Goal: Information Seeking & Learning: Compare options

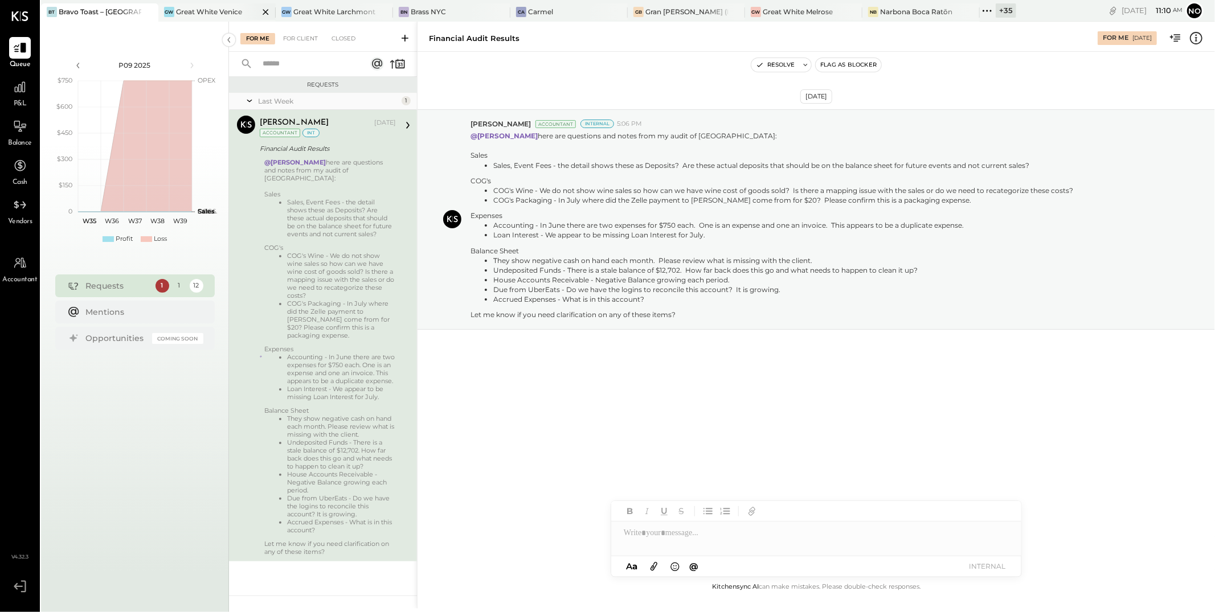
click at [190, 10] on div "Great White Venice" at bounding box center [209, 12] width 66 height 10
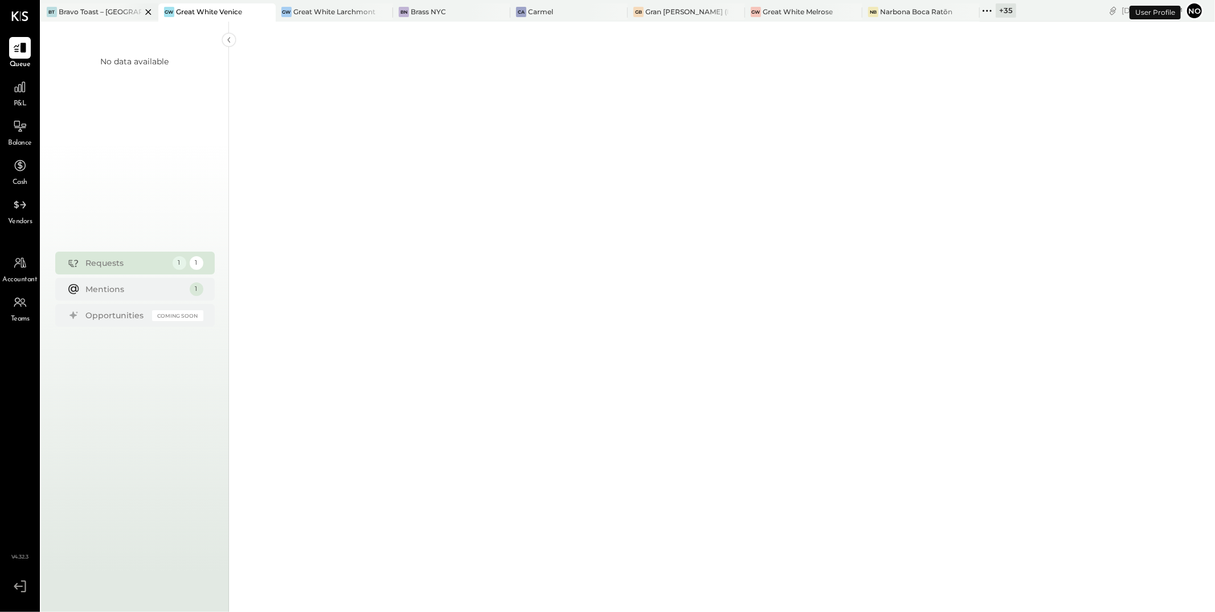
click at [72, 13] on div "Bravo Toast – [GEOGRAPHIC_DATA]" at bounding box center [100, 12] width 83 height 10
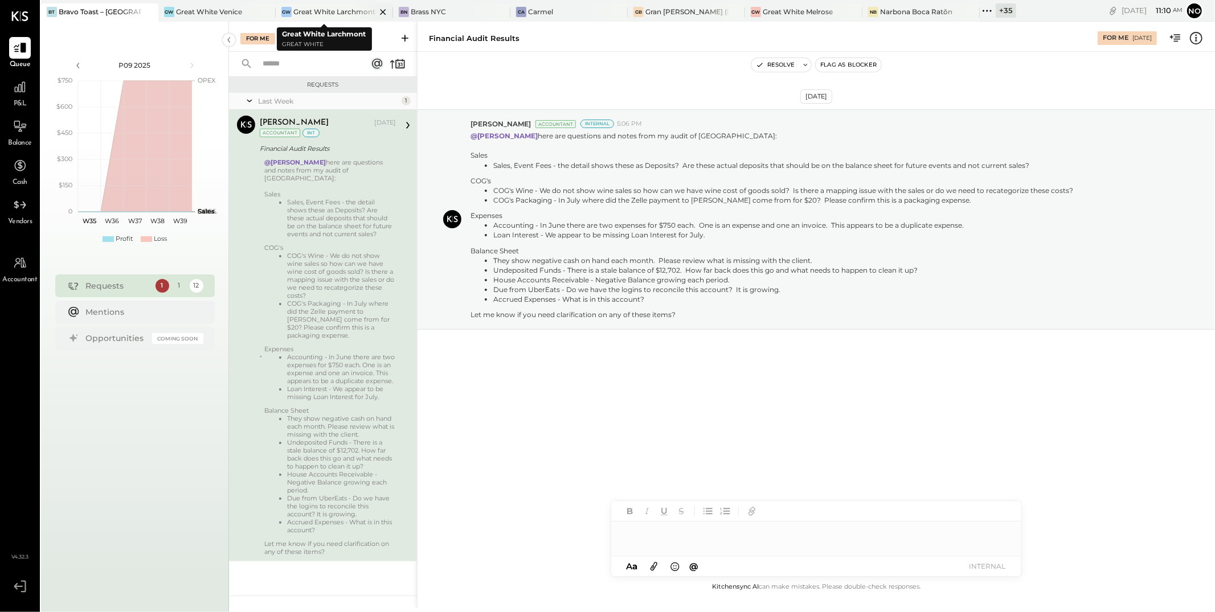
click at [376, 13] on icon at bounding box center [383, 12] width 14 height 14
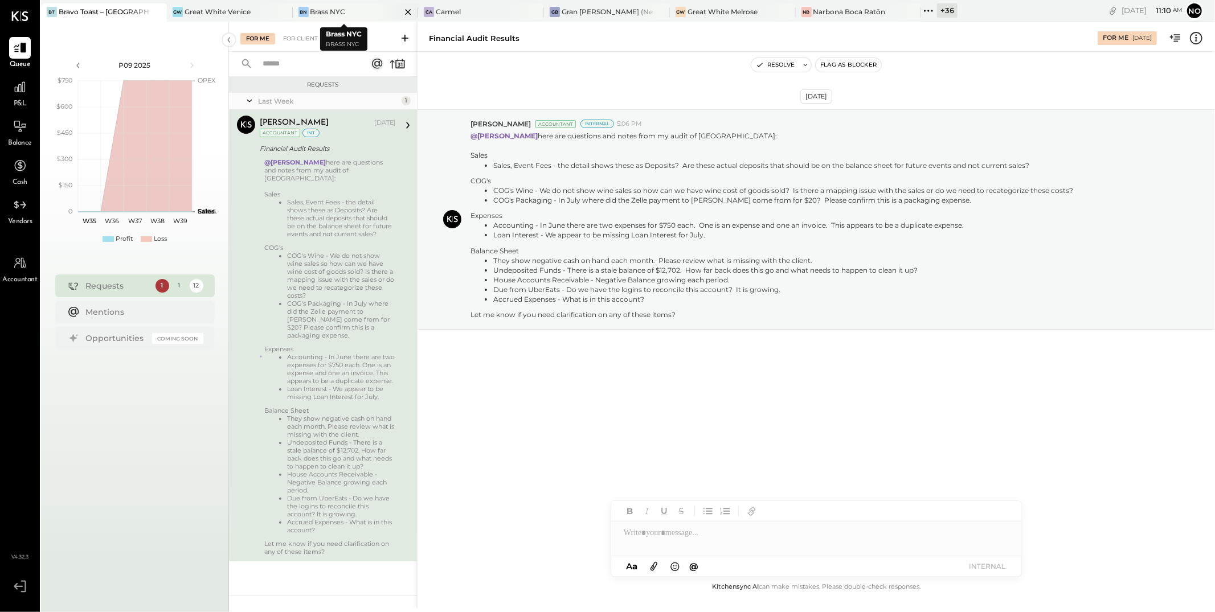
click at [159, 13] on icon at bounding box center [157, 12] width 6 height 6
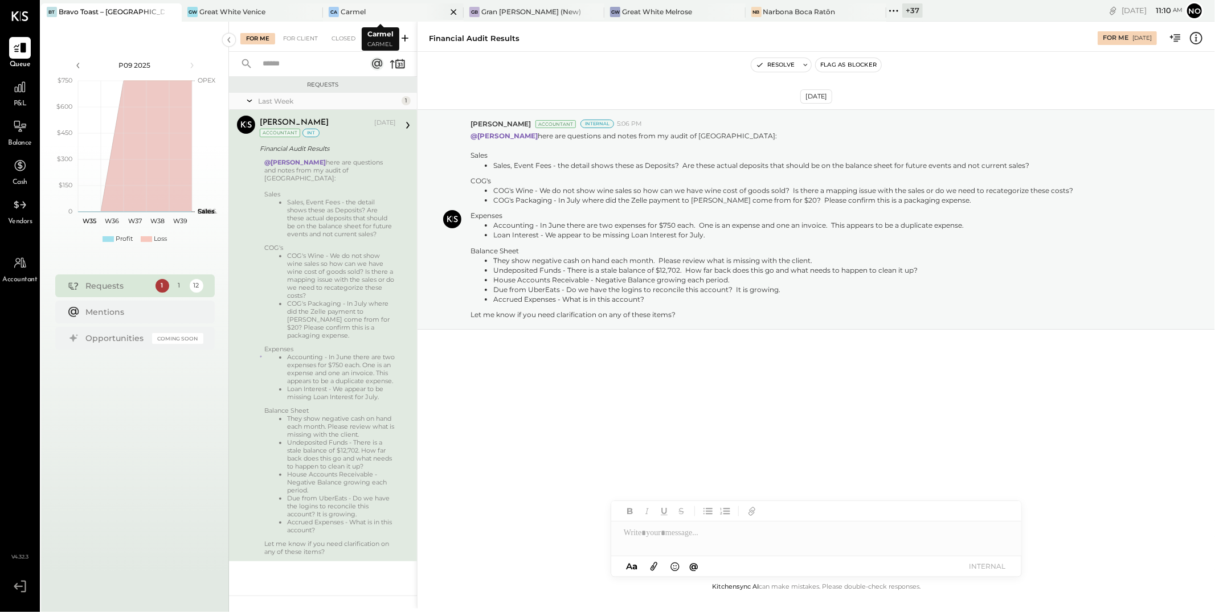
click at [446, 13] on icon at bounding box center [453, 12] width 14 height 14
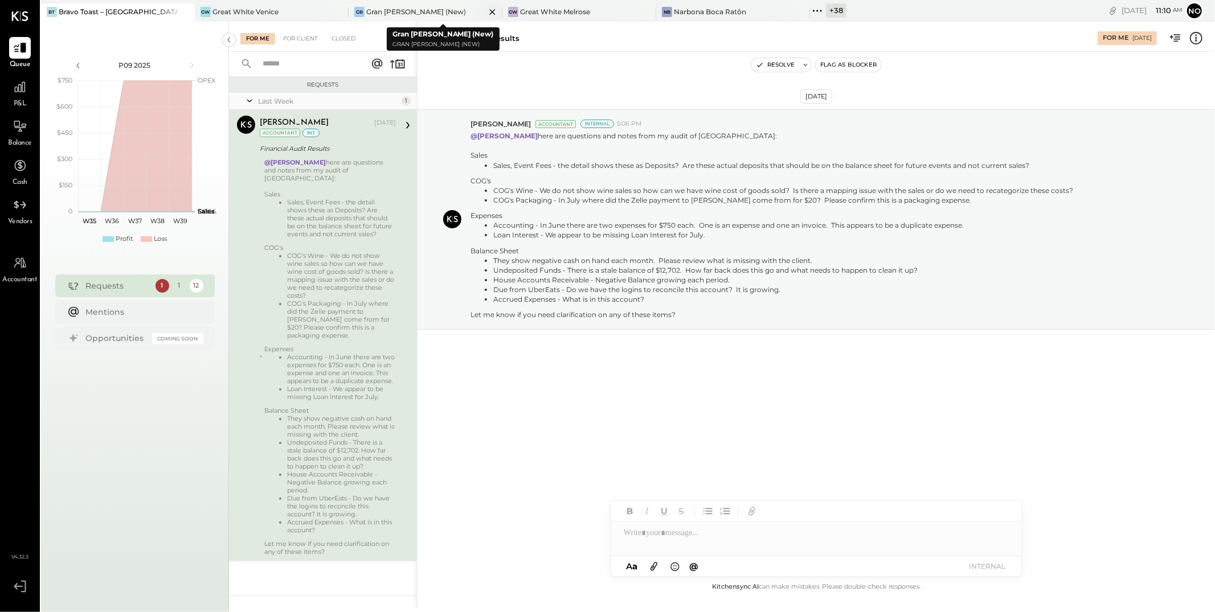
click at [494, 11] on icon at bounding box center [492, 12] width 14 height 14
click at [384, 11] on div "Narbona Boca Ratōn" at bounding box center [402, 12] width 72 height 10
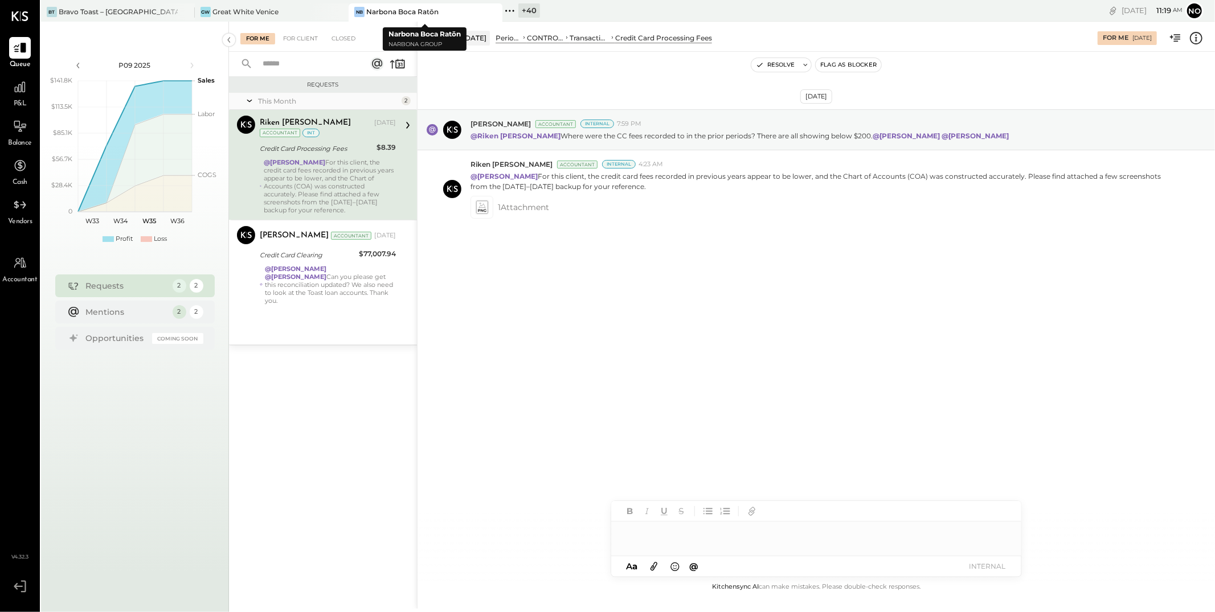
click at [520, 11] on div "+ 40" at bounding box center [529, 10] width 22 height 14
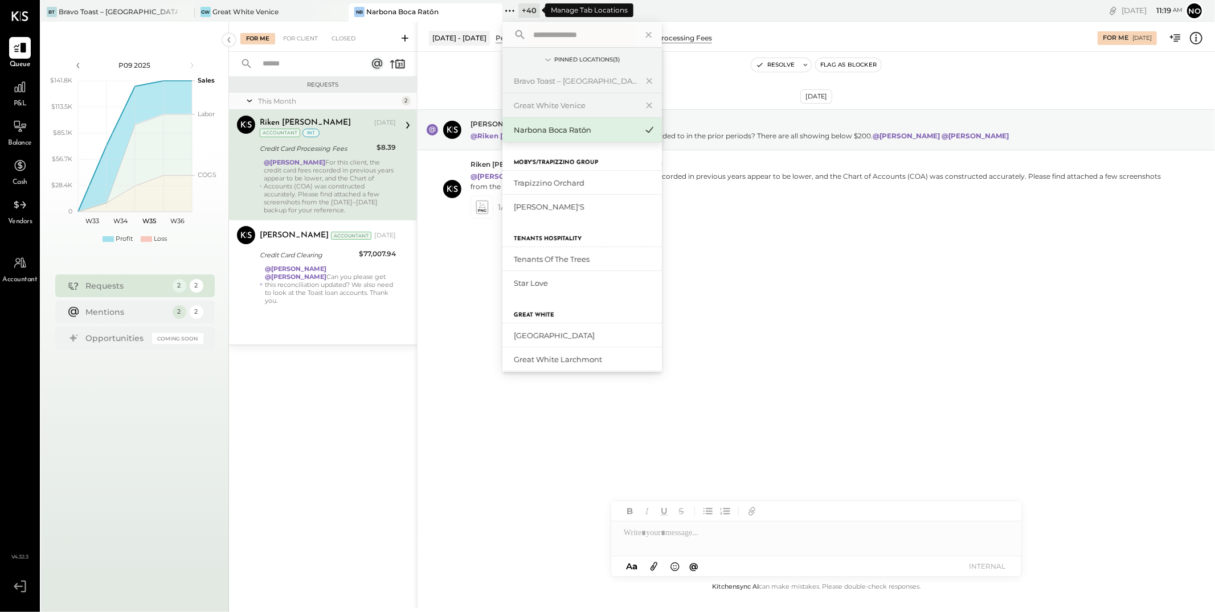
click at [512, 11] on icon at bounding box center [509, 10] width 15 height 15
click at [535, 40] on input "text" at bounding box center [581, 34] width 106 height 21
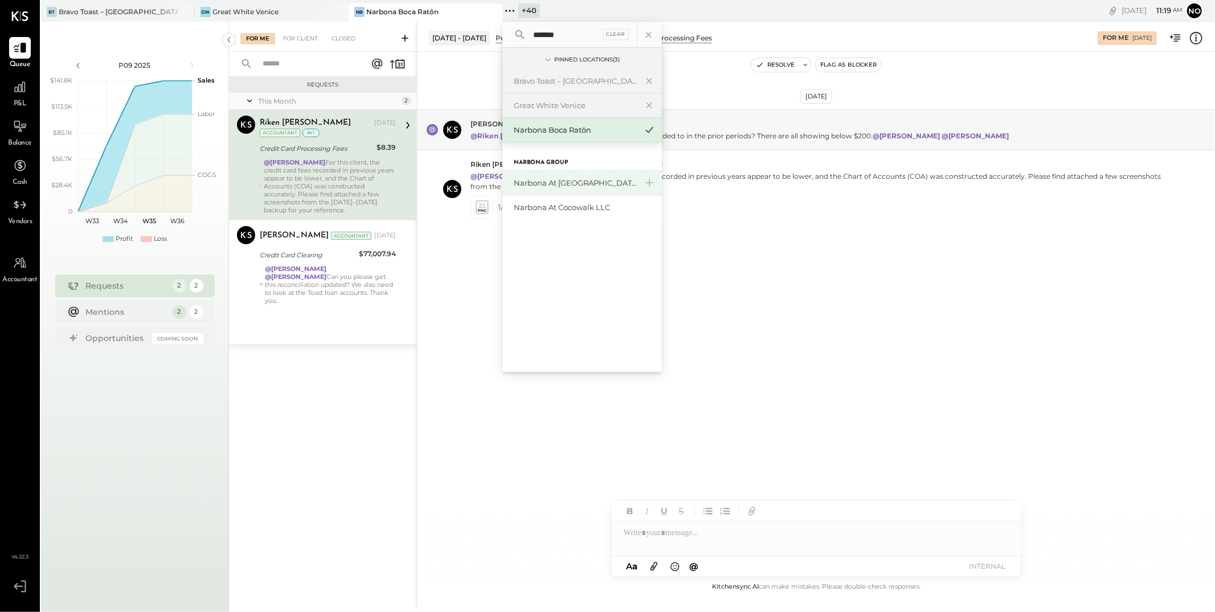
type input "*******"
click at [577, 181] on div "Narbona at [GEOGRAPHIC_DATA] LLC" at bounding box center [575, 183] width 123 height 11
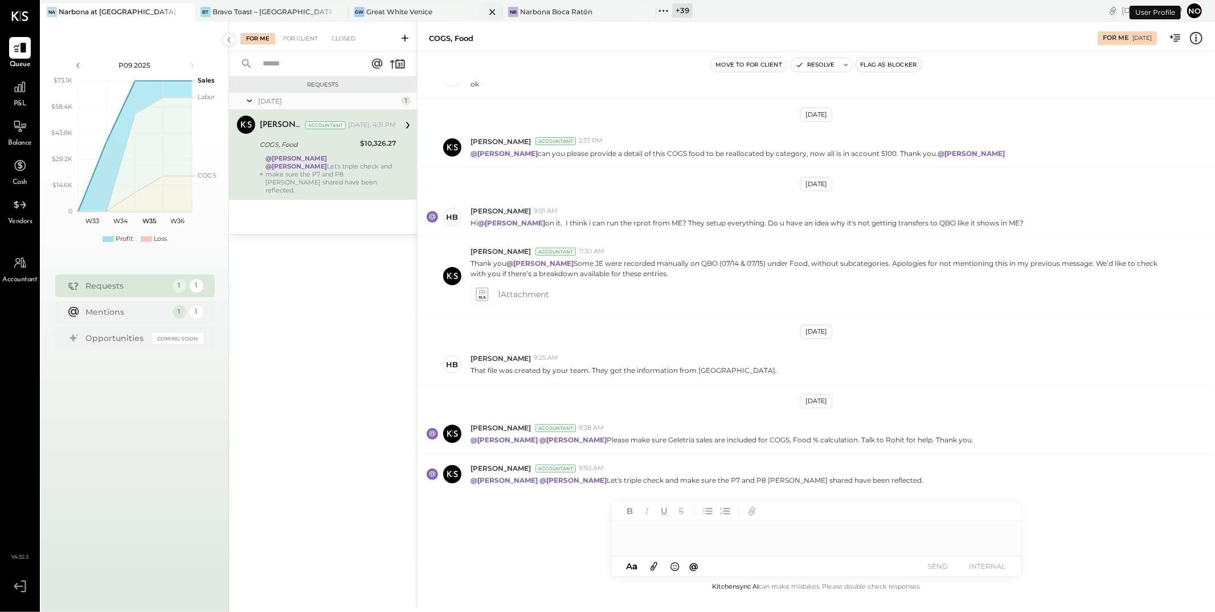
scroll to position [122, 0]
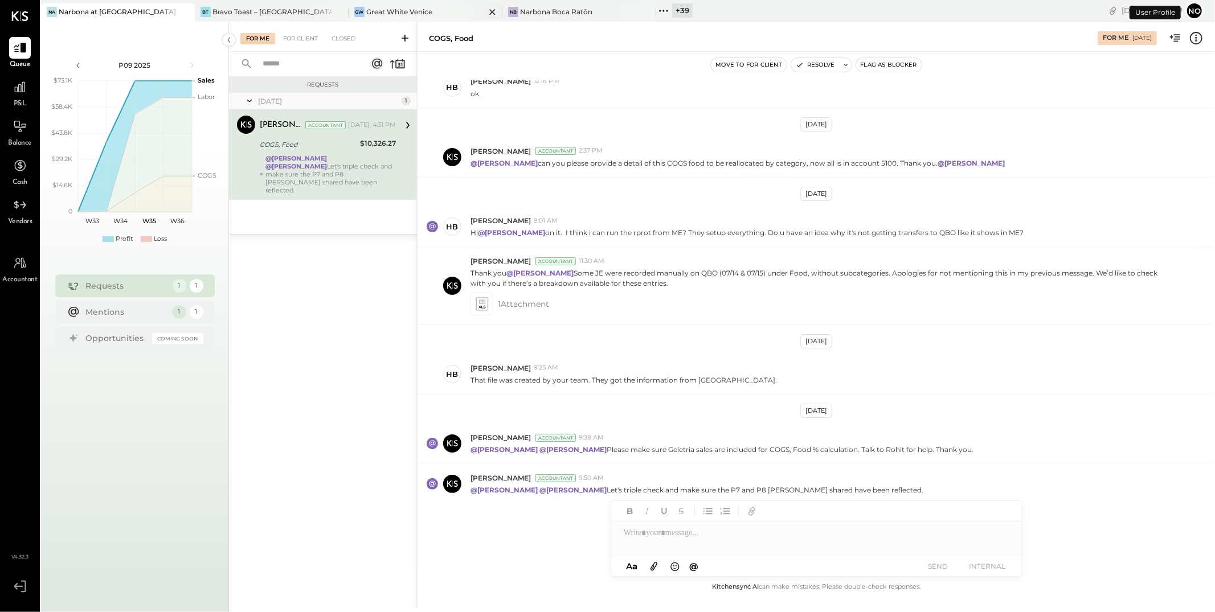
click at [401, 13] on div "Great White Venice" at bounding box center [399, 12] width 66 height 10
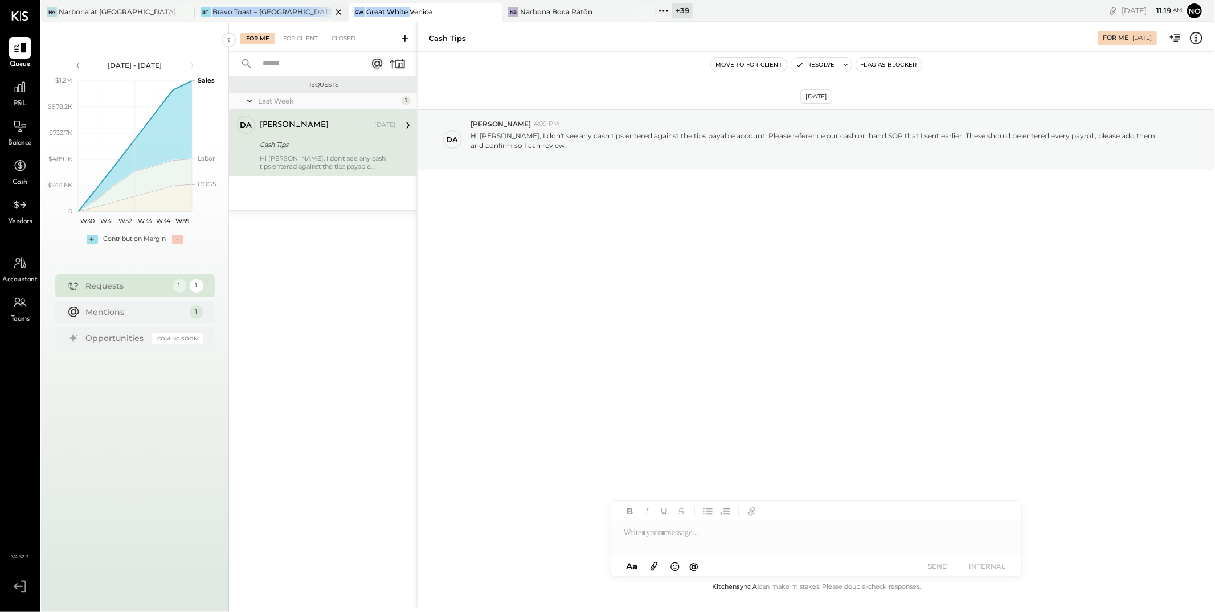
drag, startPoint x: 409, startPoint y: 10, endPoint x: 244, endPoint y: 6, distance: 165.2
click at [244, 6] on div "Na Narbona at [GEOGRAPHIC_DATA] LLC [PERSON_NAME] Toast – [GEOGRAPHIC_DATA] GW …" at bounding box center [445, 11] width 809 height 22
click at [92, 13] on div "Narbona at [GEOGRAPHIC_DATA] LLC" at bounding box center [118, 12] width 119 height 10
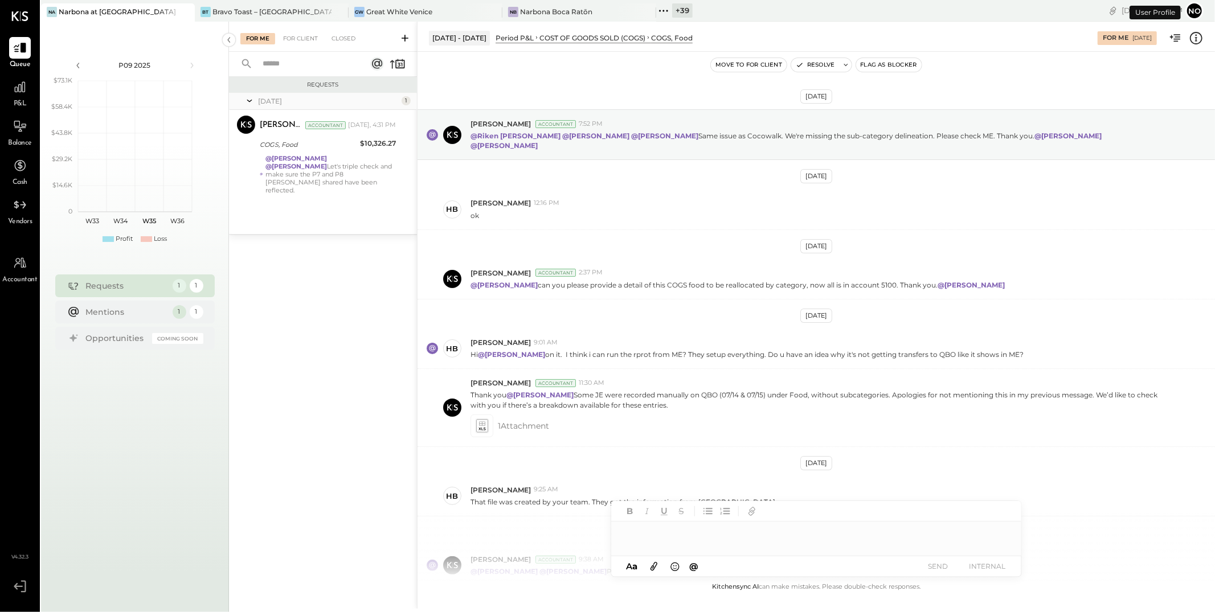
scroll to position [122, 0]
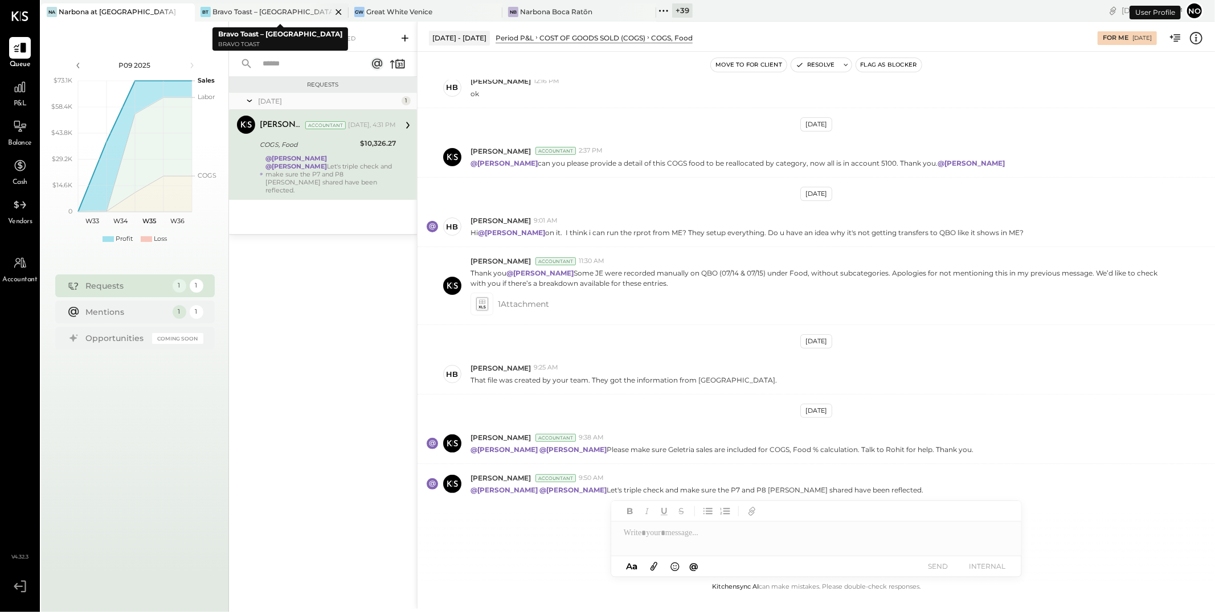
click at [342, 13] on icon at bounding box center [338, 12] width 14 height 14
click at [333, 13] on icon at bounding box center [338, 12] width 14 height 14
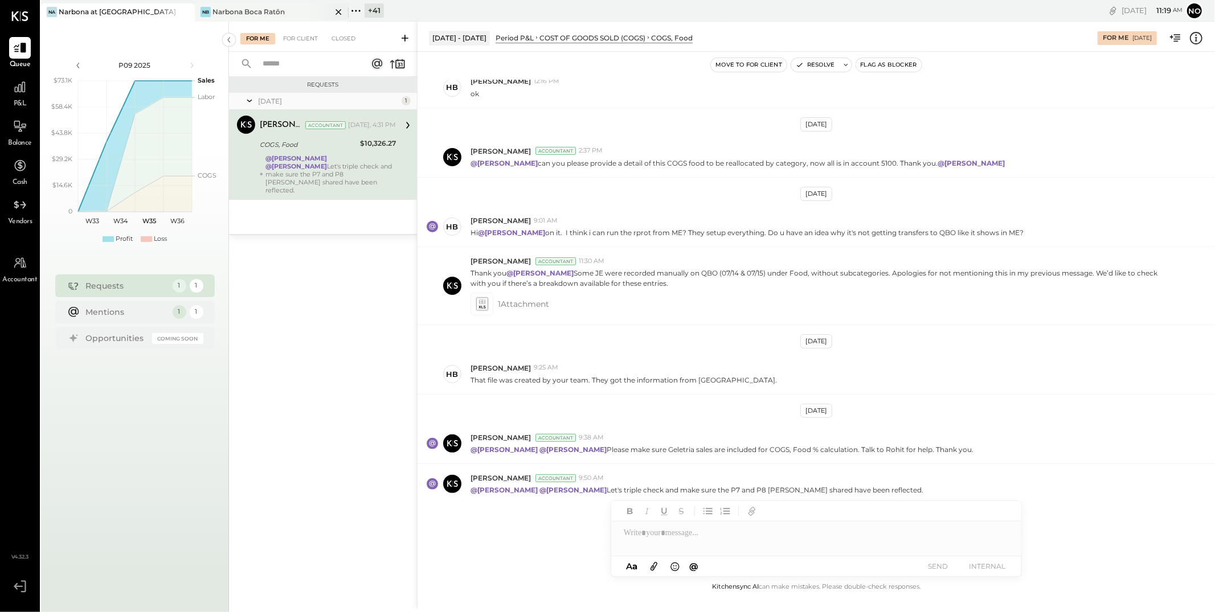
click at [245, 12] on div "Narbona Boca Ratōn" at bounding box center [248, 12] width 72 height 10
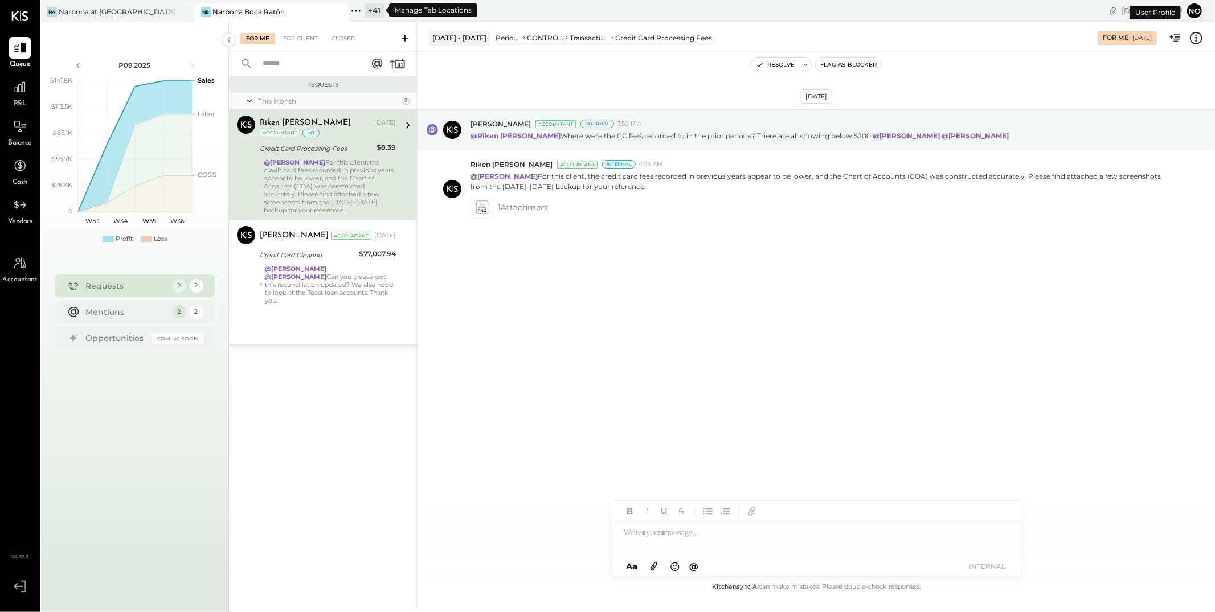
click at [358, 11] on icon at bounding box center [356, 10] width 15 height 15
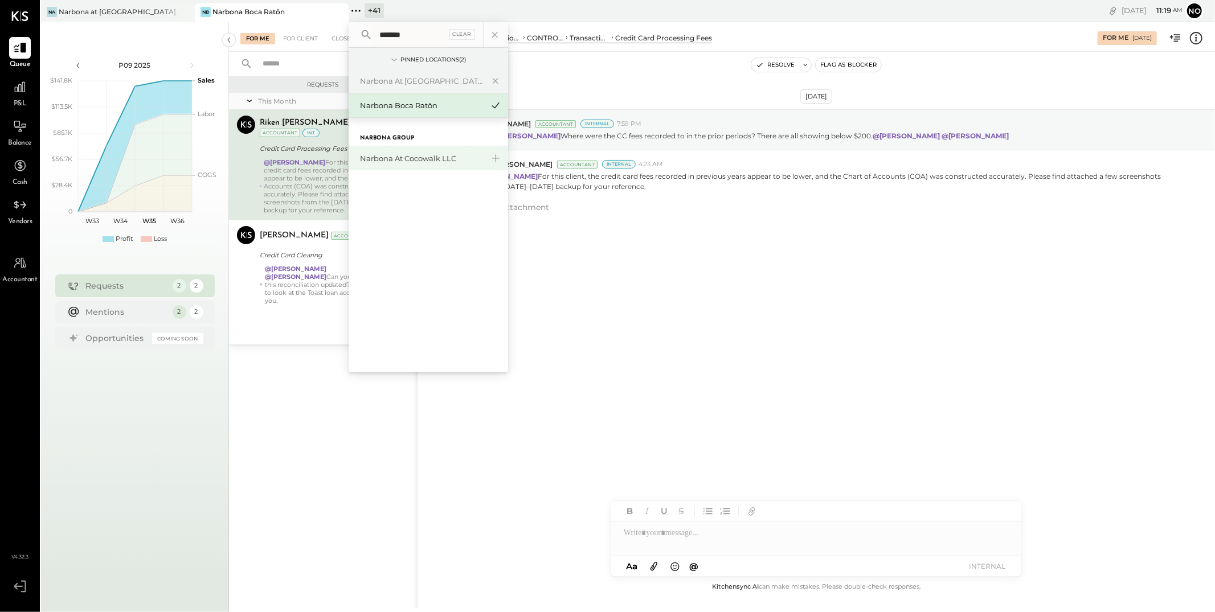
type input "*******"
click at [403, 149] on div "Narbona at Cocowalk LLC" at bounding box center [428, 158] width 159 height 24
click at [404, 158] on div "Narbona at Cocowalk LLC" at bounding box center [421, 158] width 123 height 11
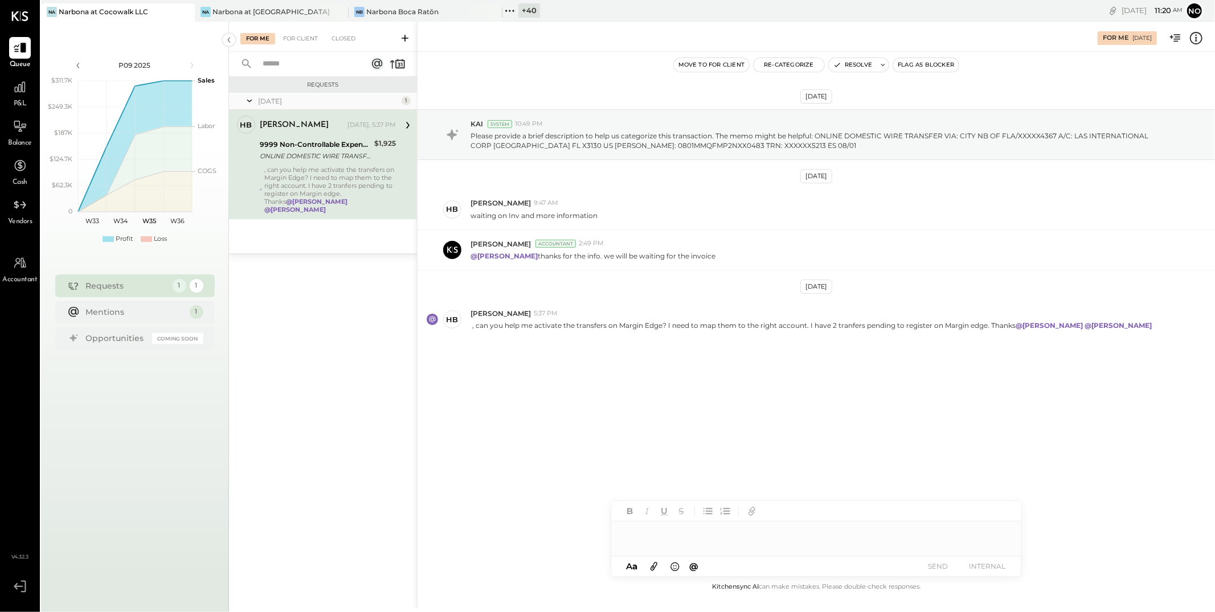
click at [320, 175] on div ", can you help me activate the transfers on Margin Edge? I need to map them to …" at bounding box center [330, 190] width 132 height 48
click at [658, 330] on p ", can you help me activate the transfers on Margin Edge? I need to map them to …" at bounding box center [811, 326] width 683 height 10
drag, startPoint x: 476, startPoint y: 328, endPoint x: 725, endPoint y: 247, distance: 261.7
click at [677, 330] on p ", can you help me activate the transfers on Margin Edge? I need to map them to …" at bounding box center [811, 326] width 683 height 10
click at [268, 13] on div "Narbona at [GEOGRAPHIC_DATA] LLC" at bounding box center [271, 12] width 119 height 10
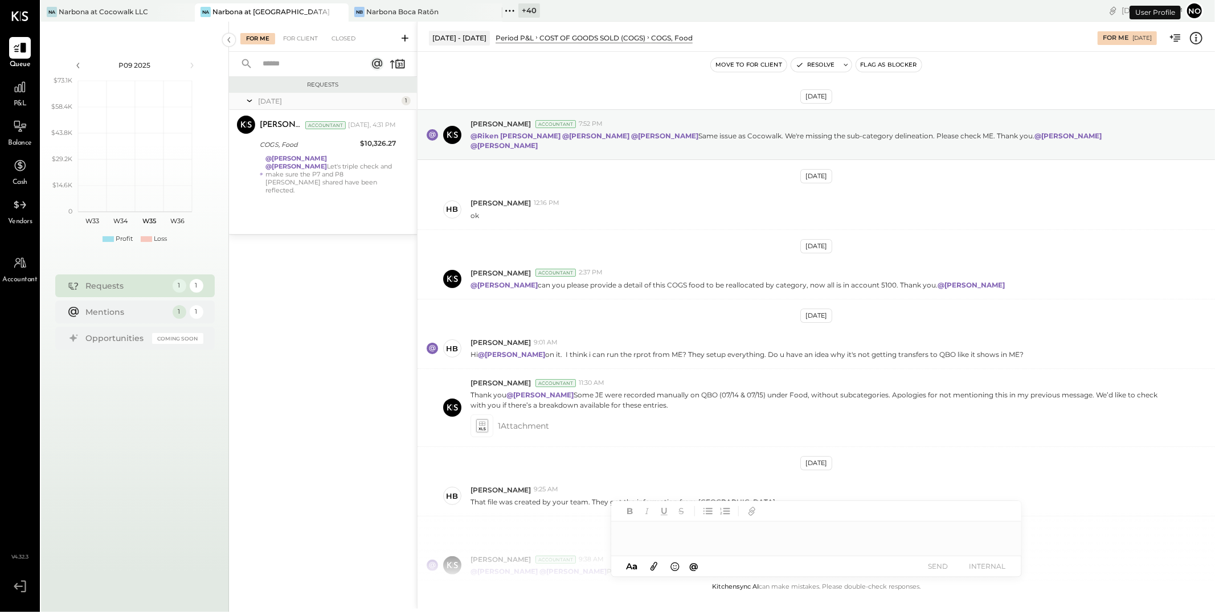
scroll to position [122, 0]
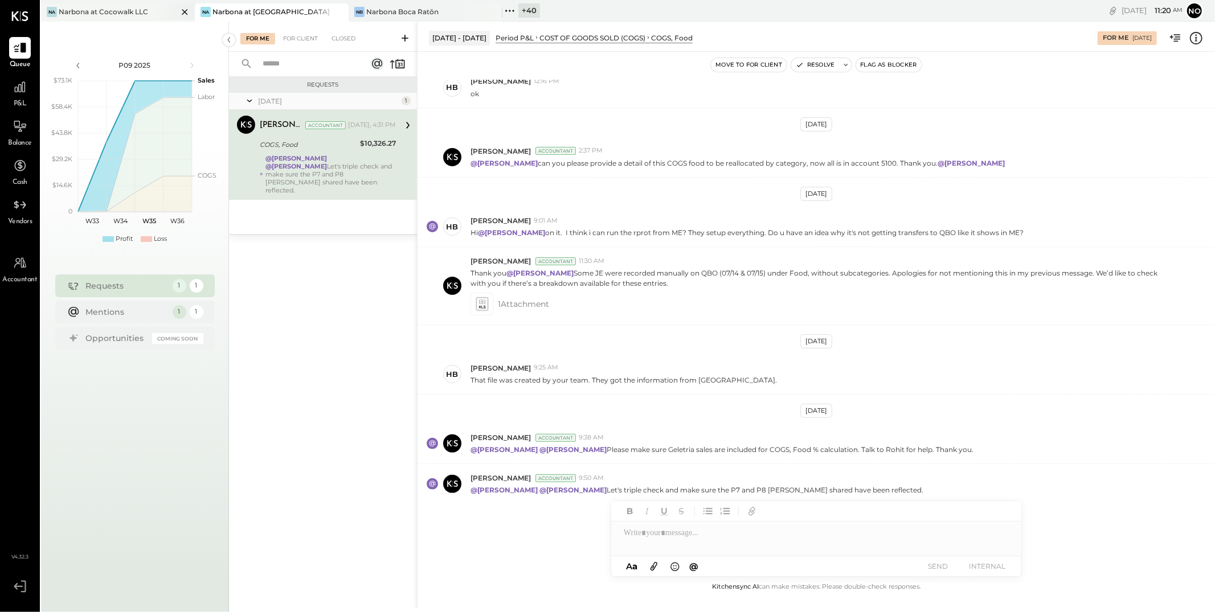
click at [133, 14] on div "Narbona at Cocowalk LLC" at bounding box center [103, 12] width 89 height 10
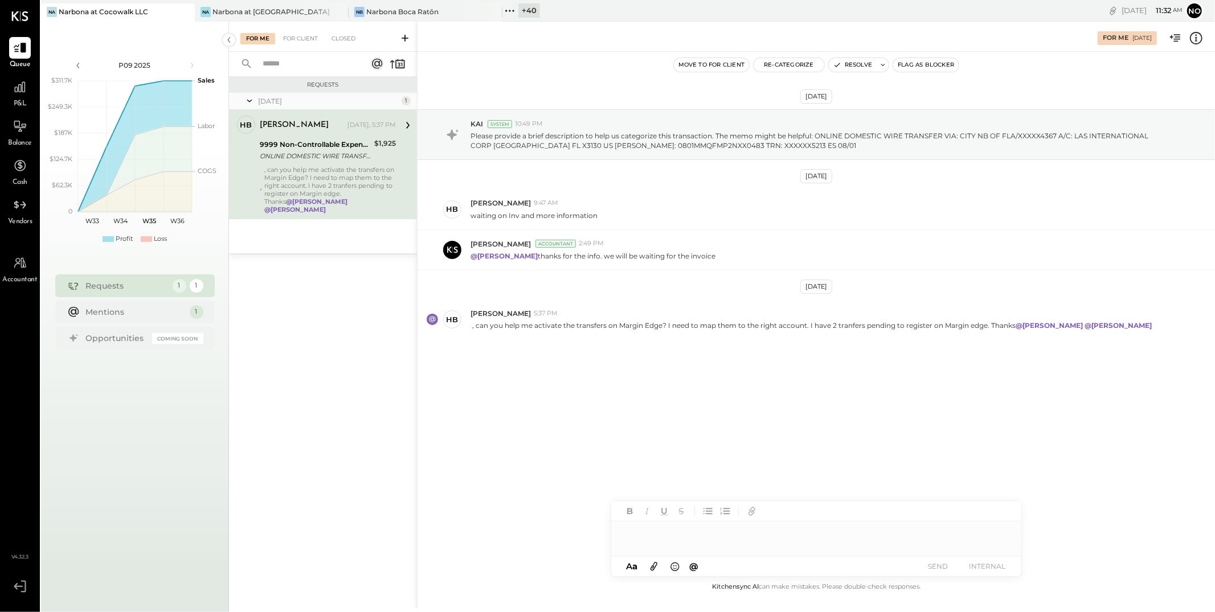
click at [636, 532] on div at bounding box center [816, 533] width 410 height 23
click at [11, 96] on div at bounding box center [20, 87] width 22 height 22
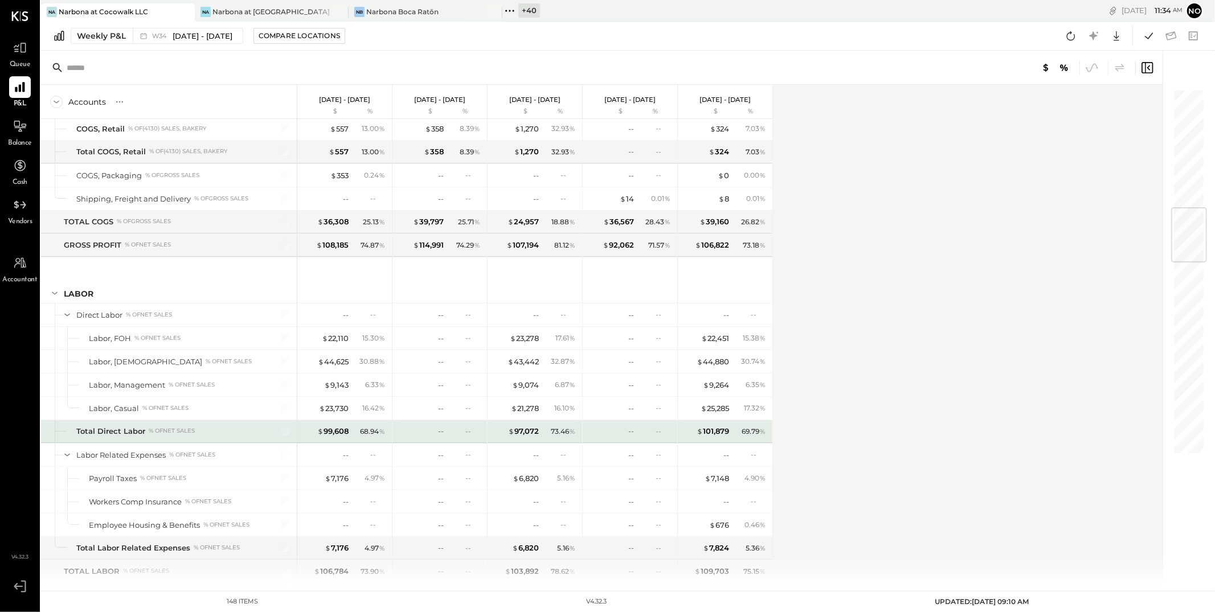
scroll to position [1142, 0]
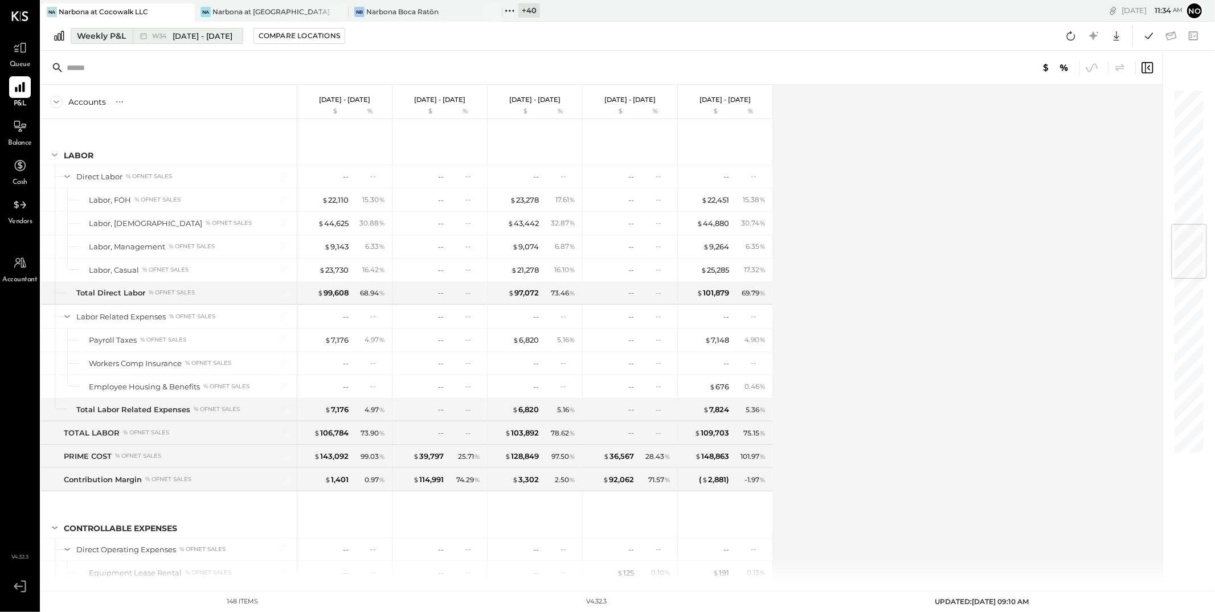
click at [210, 33] on span "[DATE] - [DATE]" at bounding box center [203, 36] width 60 height 11
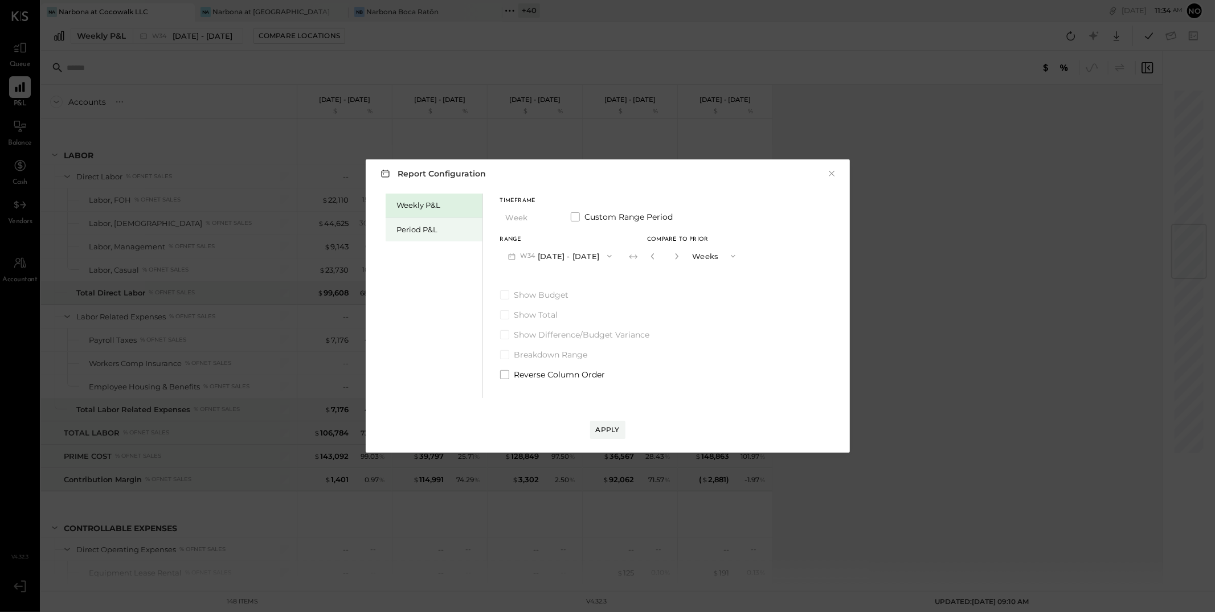
click at [426, 228] on div "Period P&L" at bounding box center [437, 229] width 80 height 11
click at [606, 256] on button "P09 [DATE] - [DATE]" at bounding box center [559, 255] width 118 height 21
drag, startPoint x: 565, startPoint y: 284, endPoint x: 643, endPoint y: 267, distance: 79.7
click at [565, 284] on span "[DATE] - [DATE]" at bounding box center [553, 282] width 54 height 10
click at [652, 259] on div "Compare" at bounding box center [649, 256] width 37 height 10
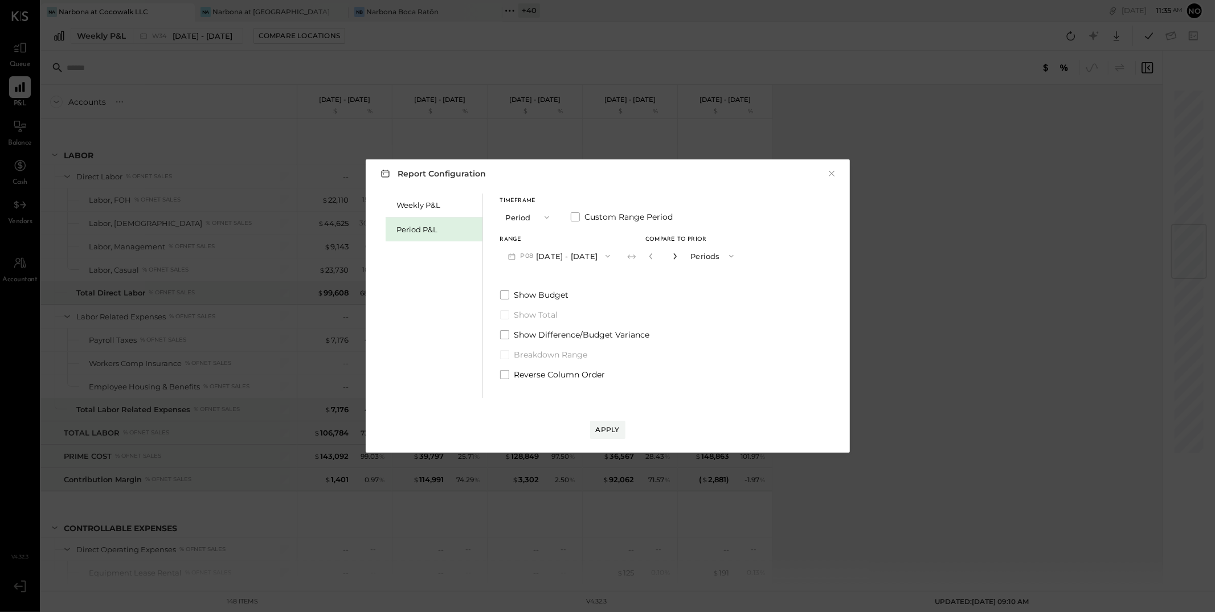
click at [678, 258] on icon "button" at bounding box center [674, 256] width 7 height 7
type input "*"
click at [613, 427] on div "Apply" at bounding box center [608, 430] width 24 height 10
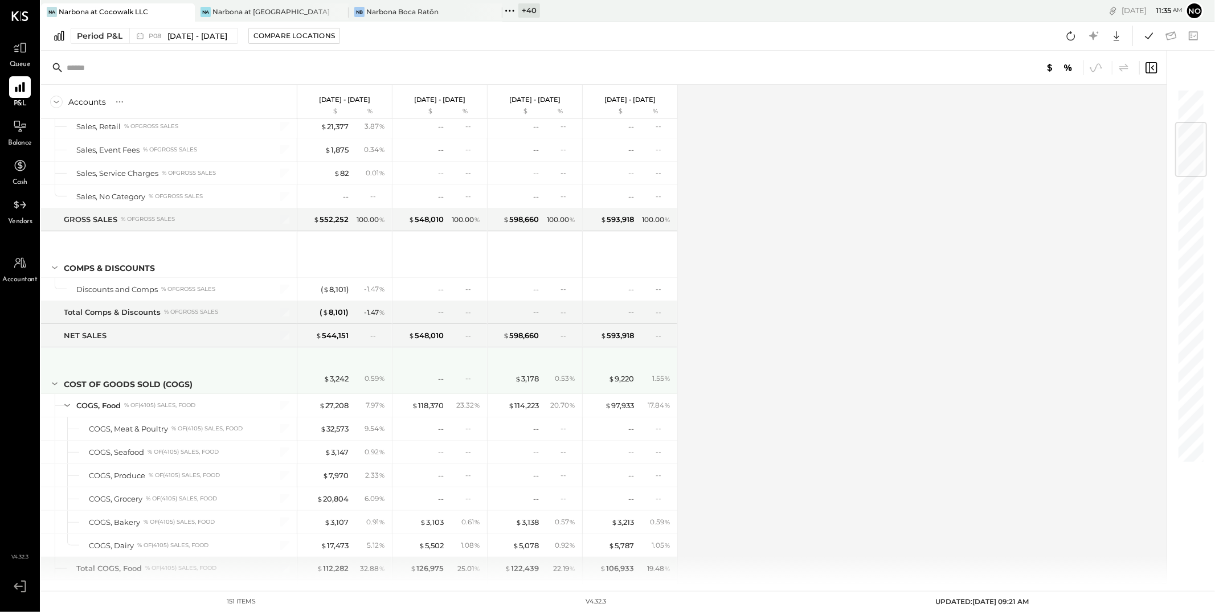
scroll to position [552, 0]
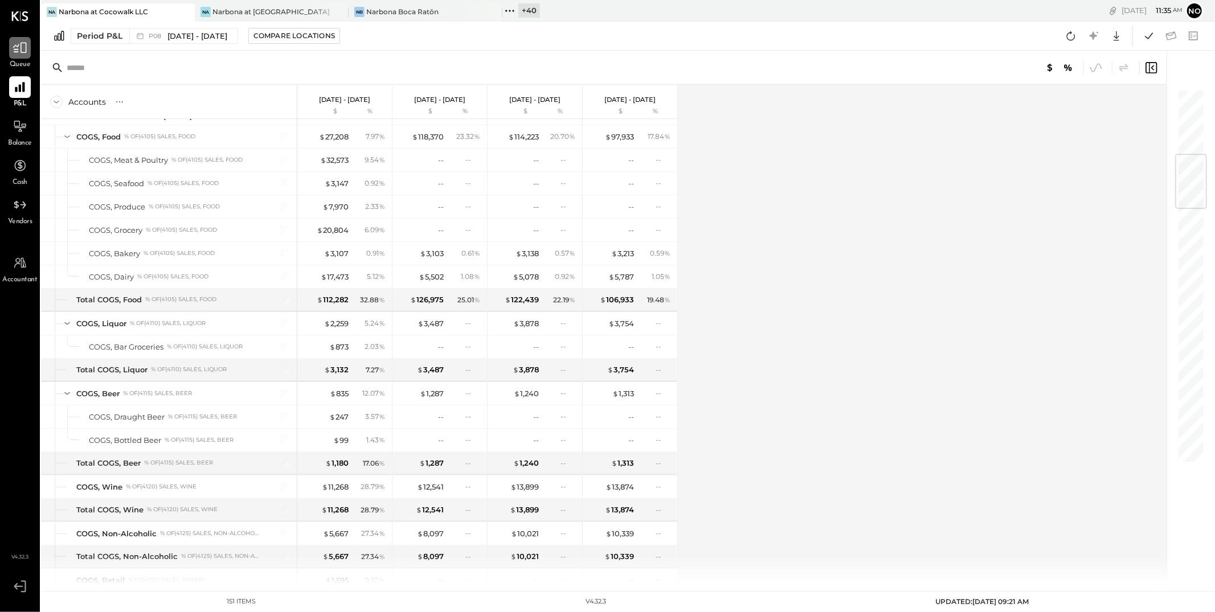
click at [21, 53] on icon at bounding box center [20, 47] width 15 height 15
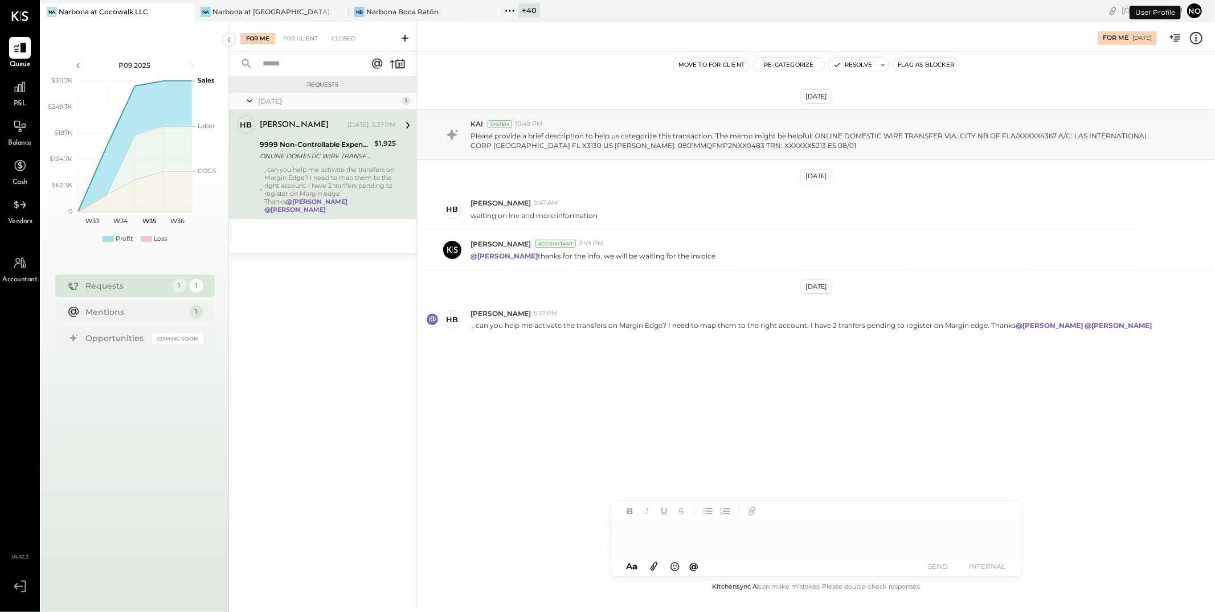
click at [350, 184] on div ", can you help me activate the transfers on Margin Edge? I need to map them to …" at bounding box center [330, 190] width 132 height 48
click at [236, 11] on div "Narbona at [GEOGRAPHIC_DATA] LLC" at bounding box center [271, 12] width 119 height 10
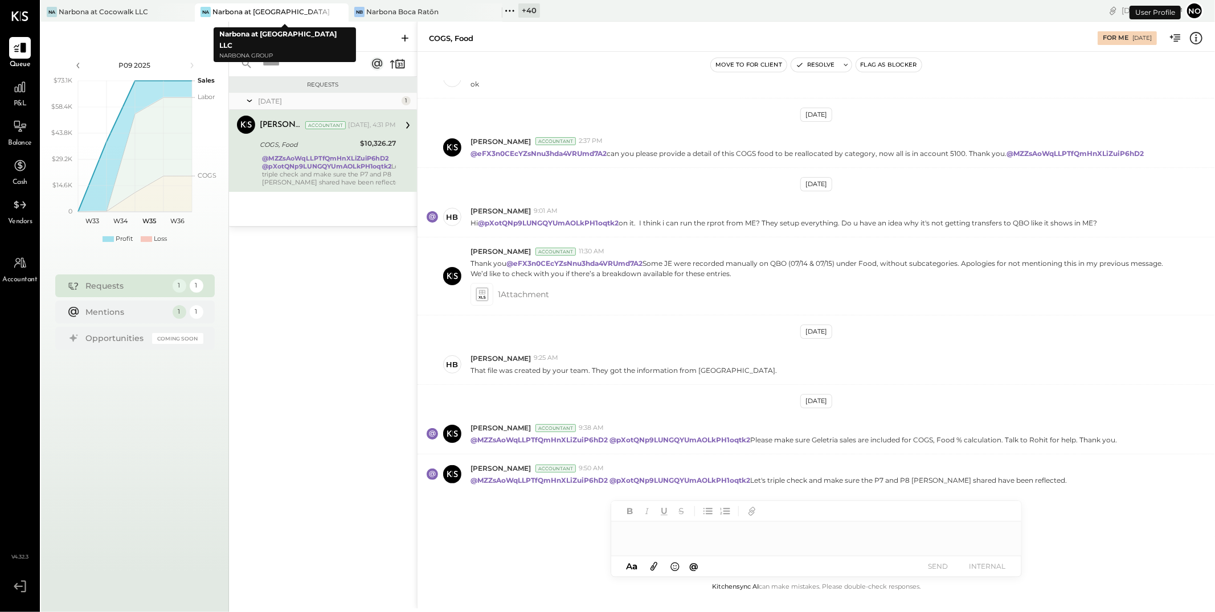
scroll to position [122, 0]
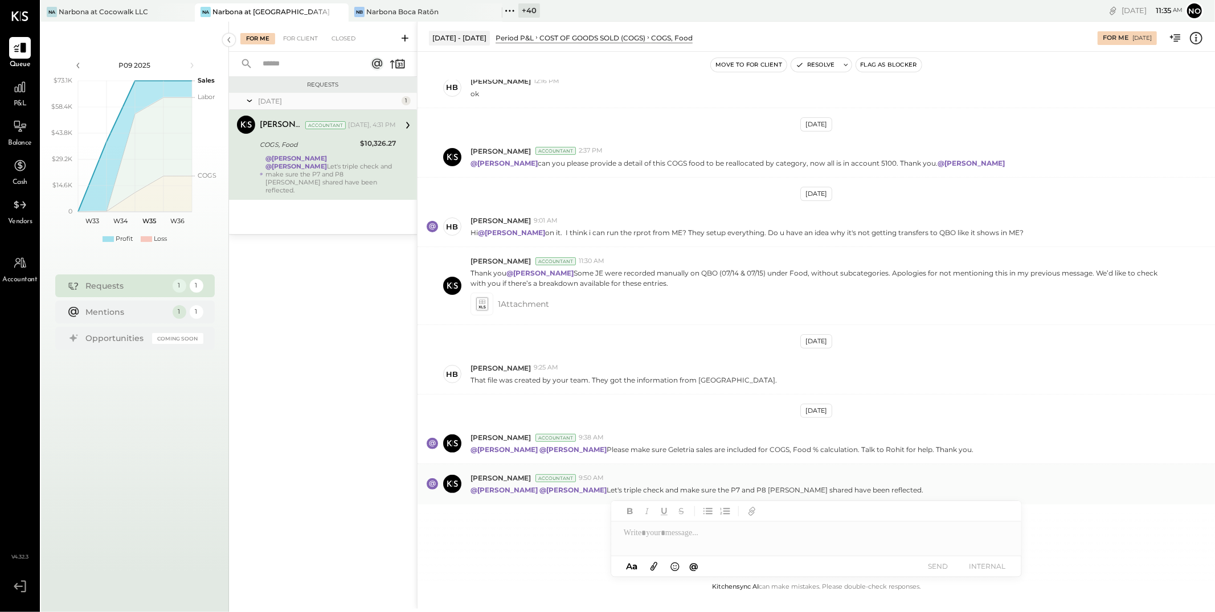
click at [888, 485] on p "@[PERSON_NAME] @[PERSON_NAME] Let's triple check and make sure the P7 and P8 [P…" at bounding box center [696, 490] width 453 height 10
click at [396, 9] on div "Narbona Boca Ratōn" at bounding box center [402, 12] width 72 height 10
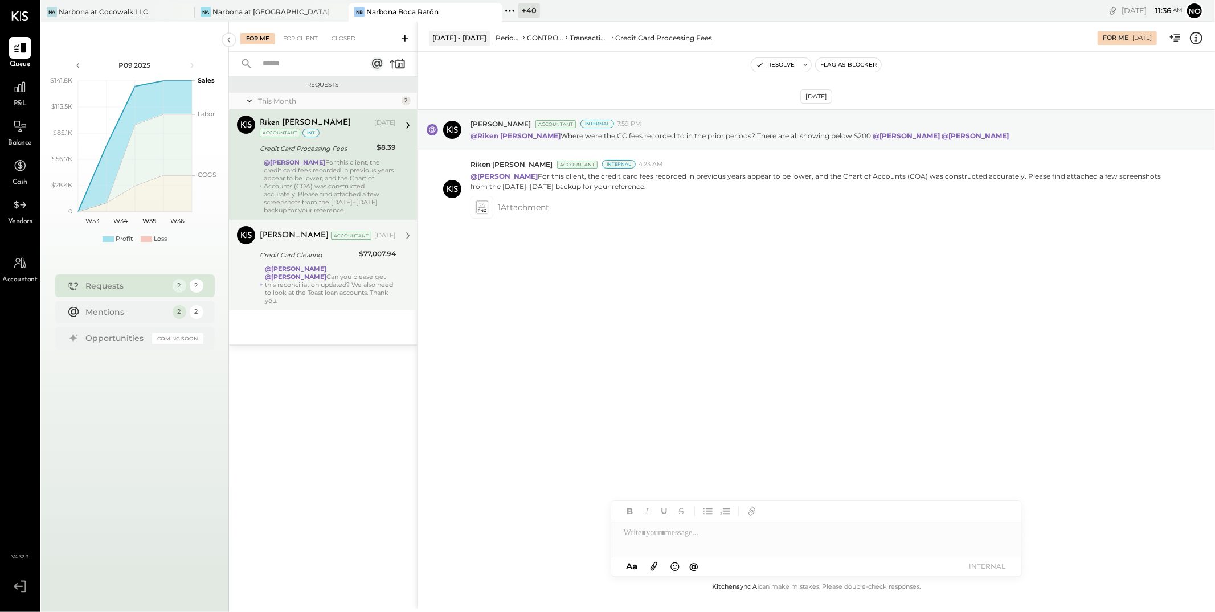
click at [321, 271] on strong "@[PERSON_NAME]" at bounding box center [296, 269] width 62 height 8
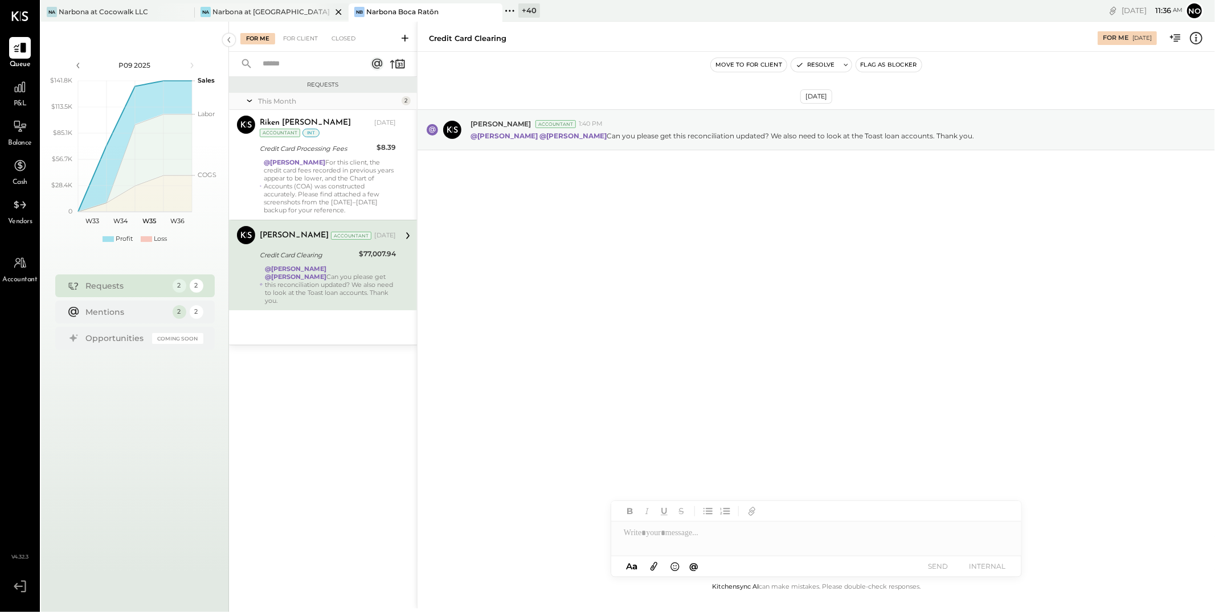
click at [264, 11] on div "Narbona at [GEOGRAPHIC_DATA] LLC" at bounding box center [271, 12] width 119 height 10
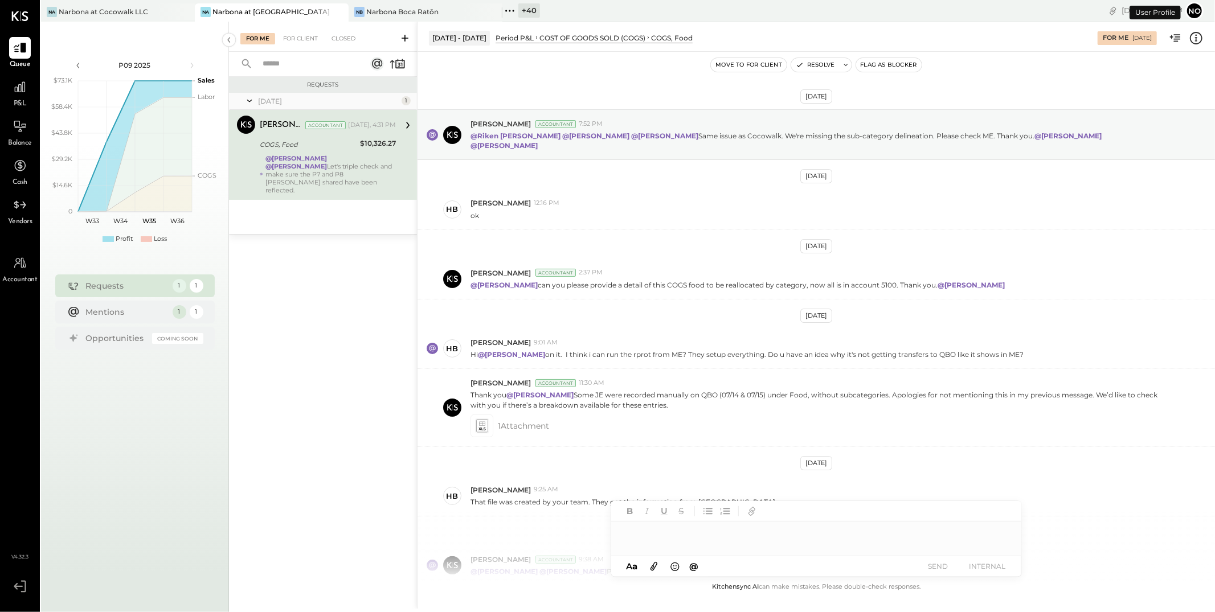
scroll to position [122, 0]
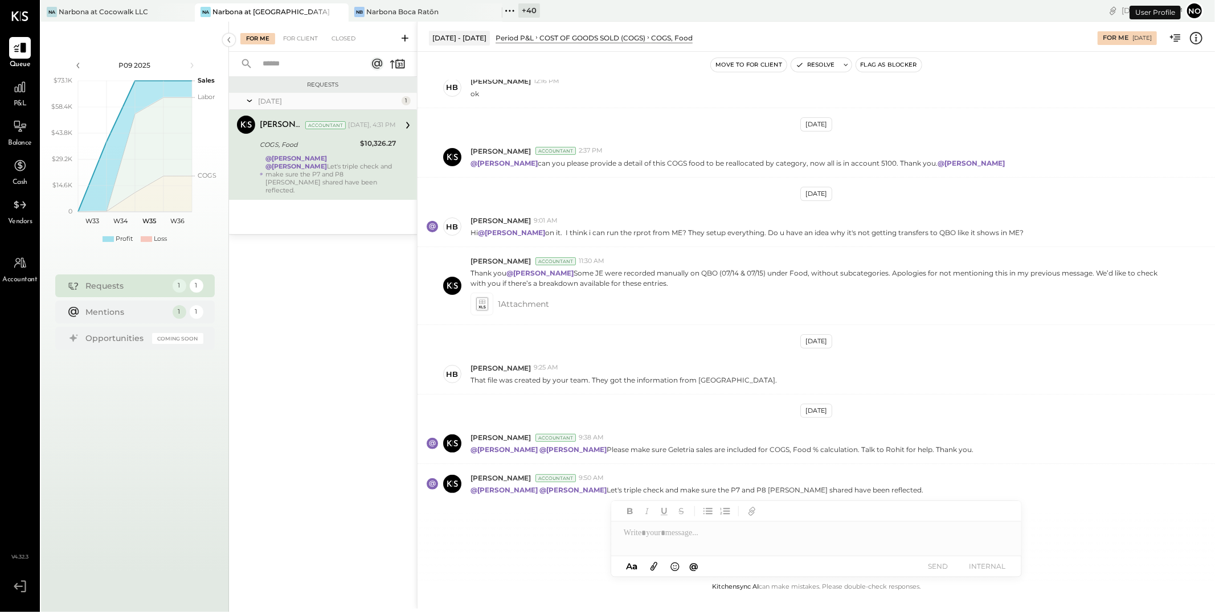
click at [136, 11] on div "Narbona at Cocowalk LLC" at bounding box center [103, 12] width 89 height 10
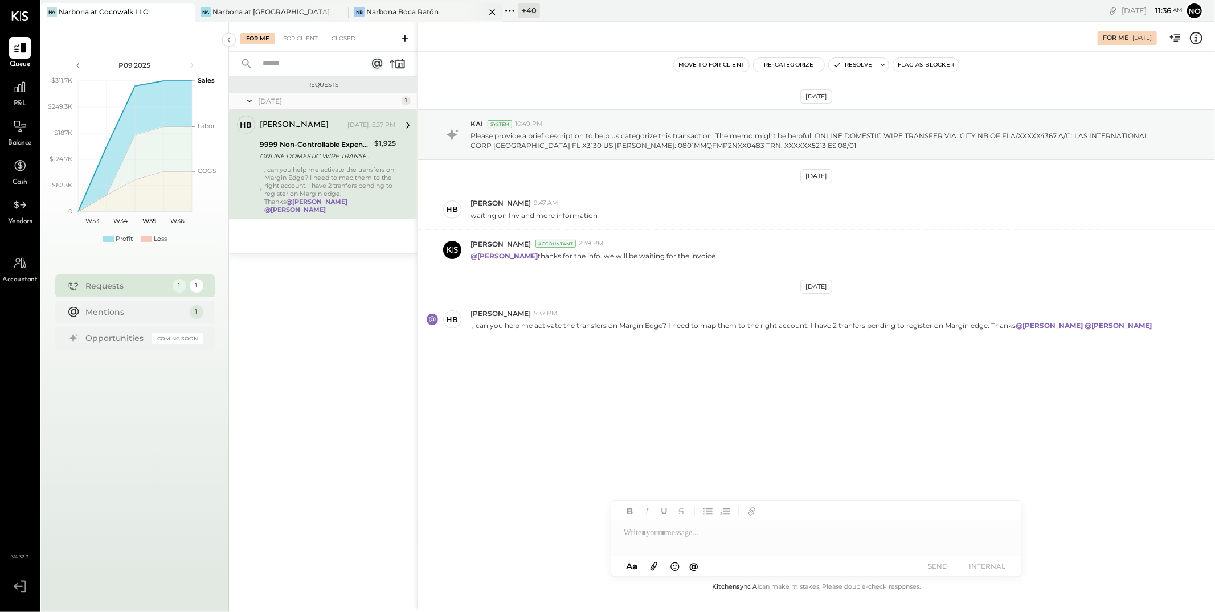
click at [400, 11] on div "Narbona Boca Ratōn" at bounding box center [402, 12] width 72 height 10
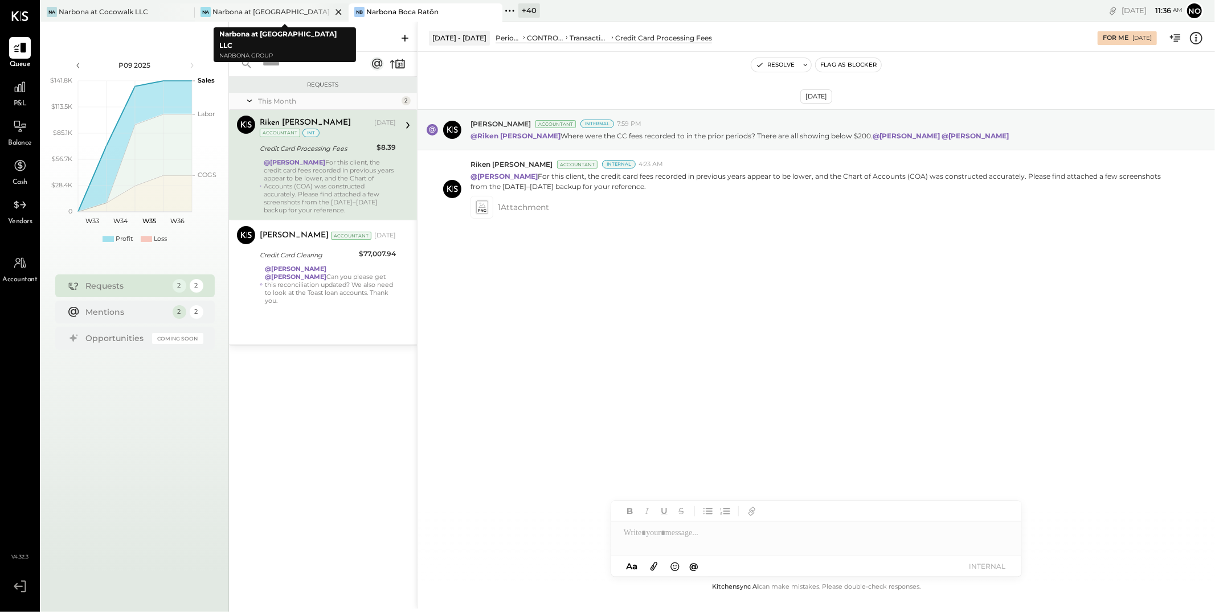
click at [235, 13] on div "Narbona at [GEOGRAPHIC_DATA] LLC" at bounding box center [271, 12] width 119 height 10
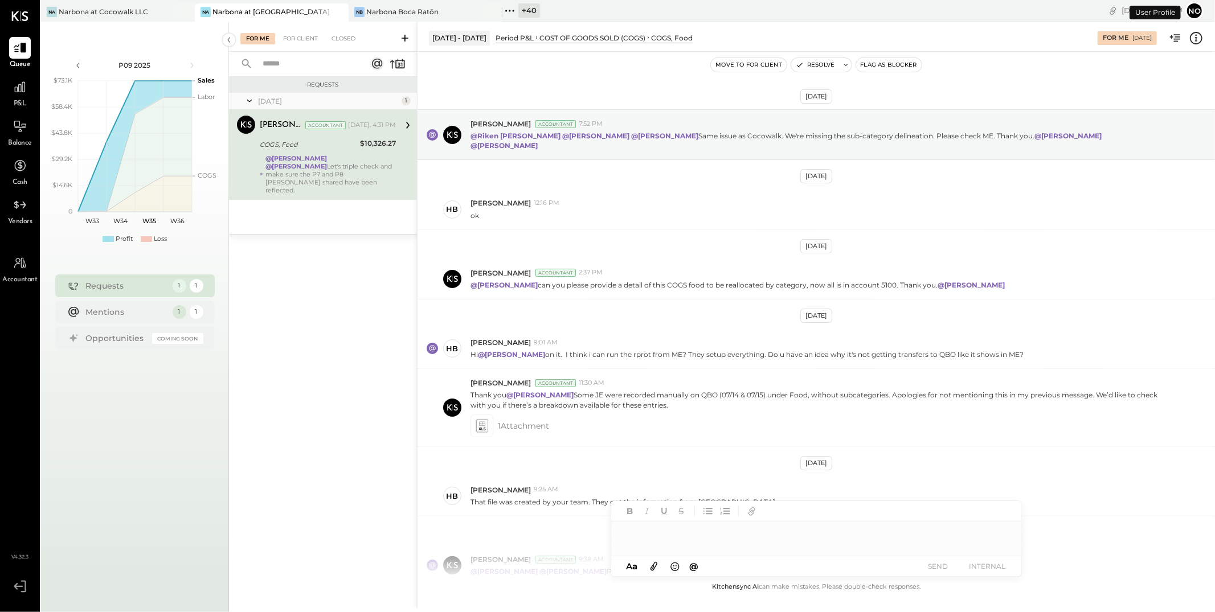
scroll to position [122, 0]
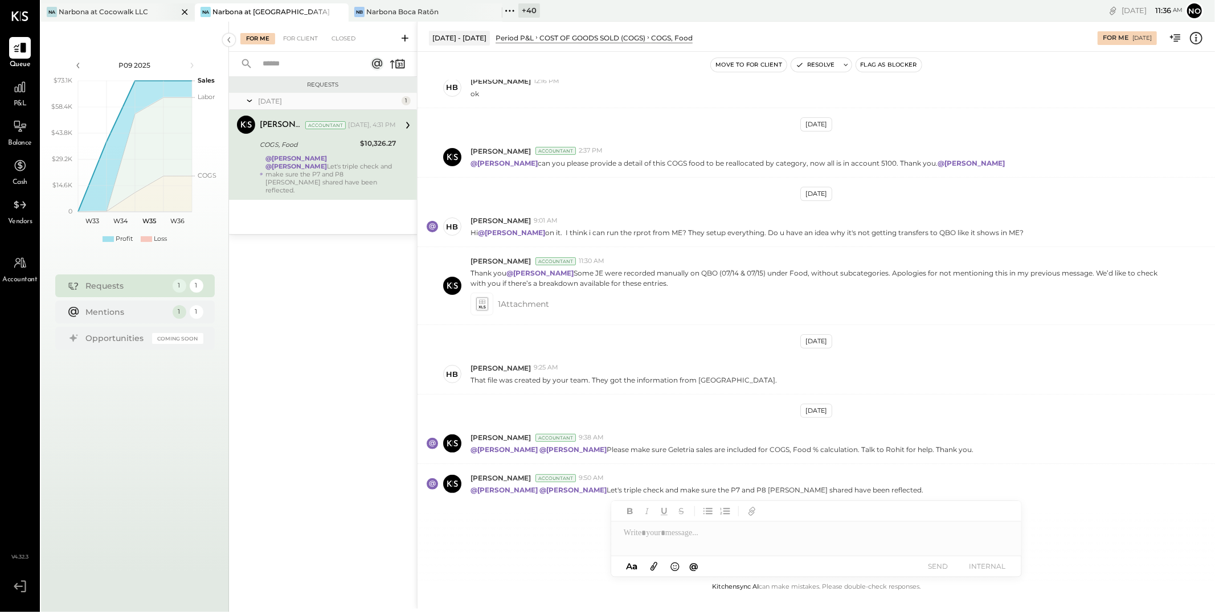
click at [125, 9] on div "Narbona at Cocowalk LLC" at bounding box center [103, 12] width 89 height 10
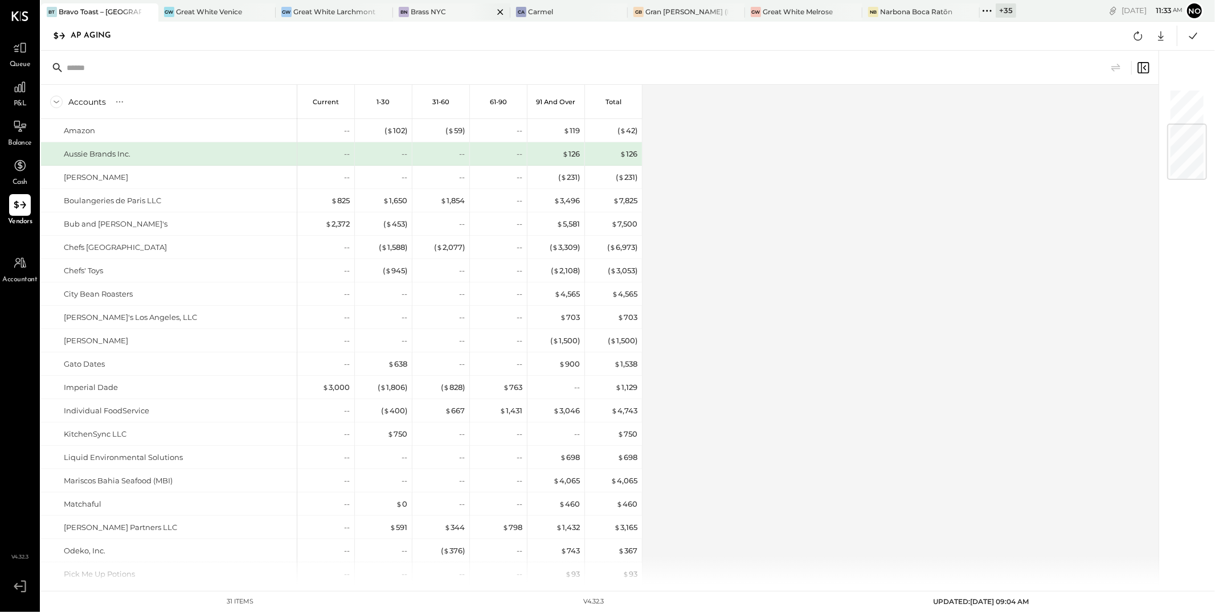
scroll to position [288, 0]
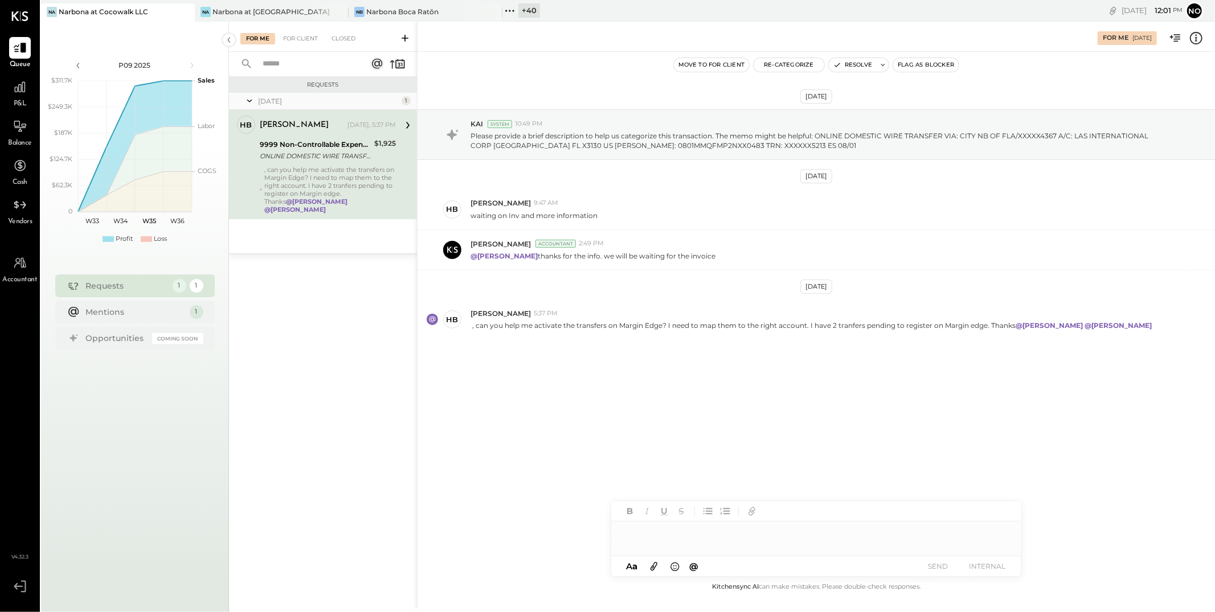
click at [507, 11] on icon at bounding box center [509, 10] width 15 height 15
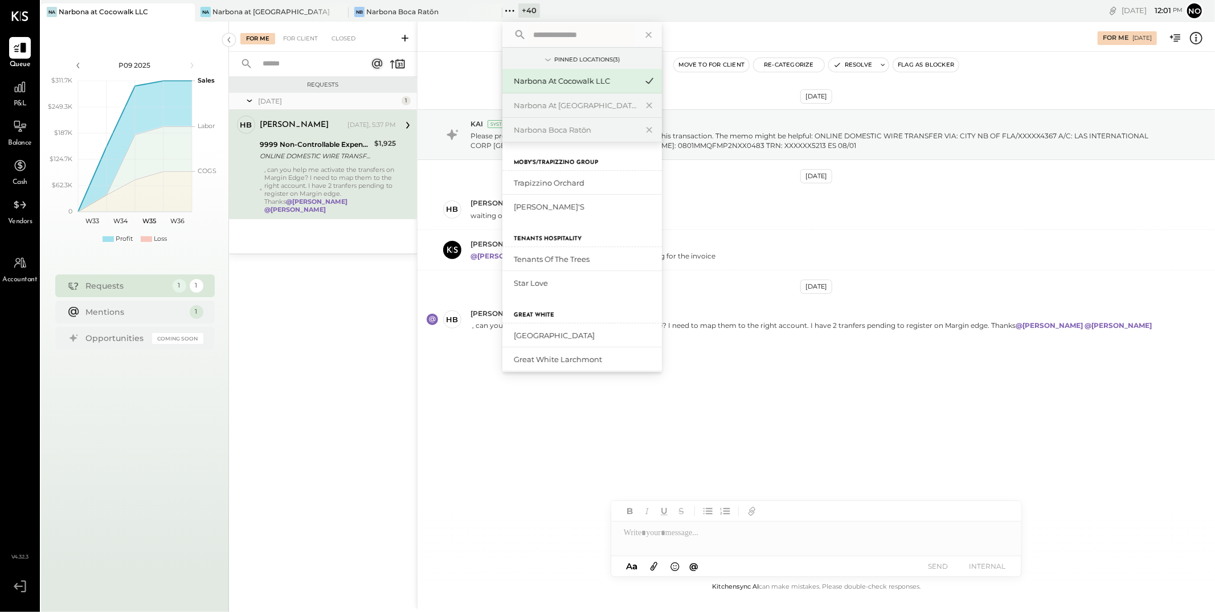
click at [550, 35] on input "text" at bounding box center [581, 34] width 106 height 21
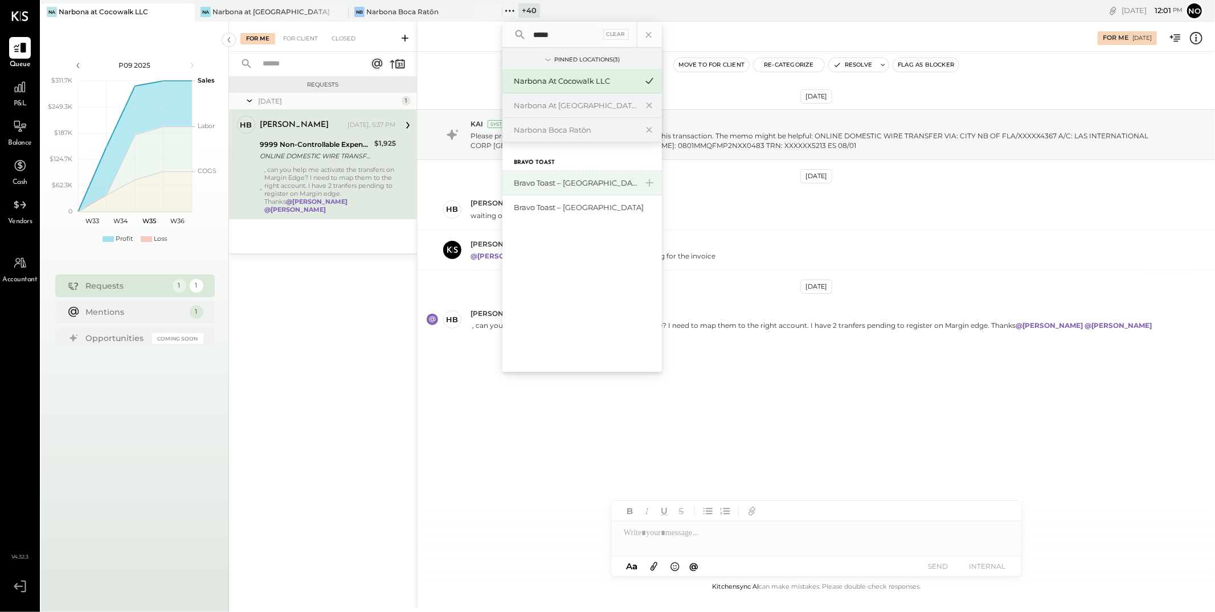
type input "*****"
click at [571, 187] on div "Bravo Toast – [GEOGRAPHIC_DATA]" at bounding box center [575, 183] width 123 height 11
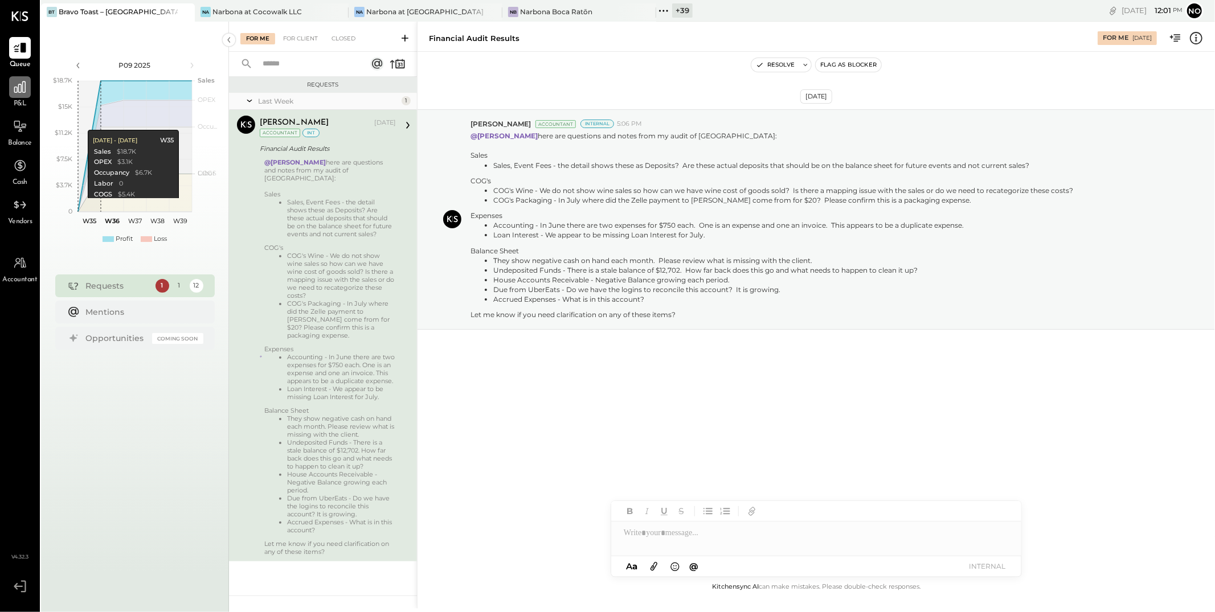
click at [20, 94] on icon at bounding box center [20, 87] width 15 height 15
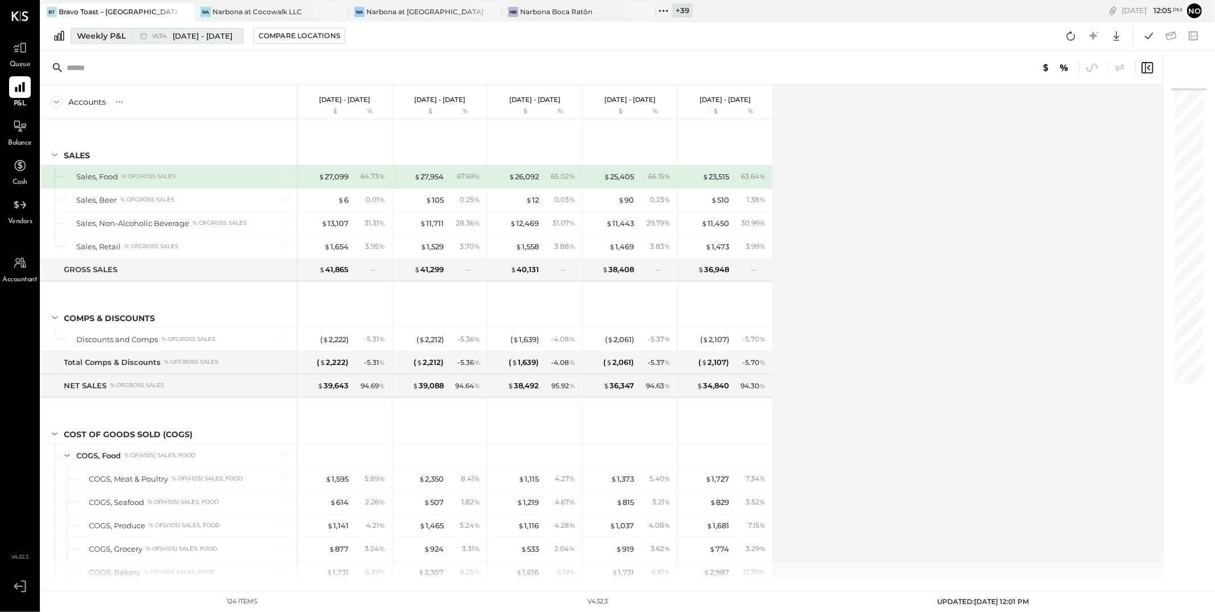
click at [199, 38] on span "[DATE] - [DATE]" at bounding box center [203, 36] width 60 height 11
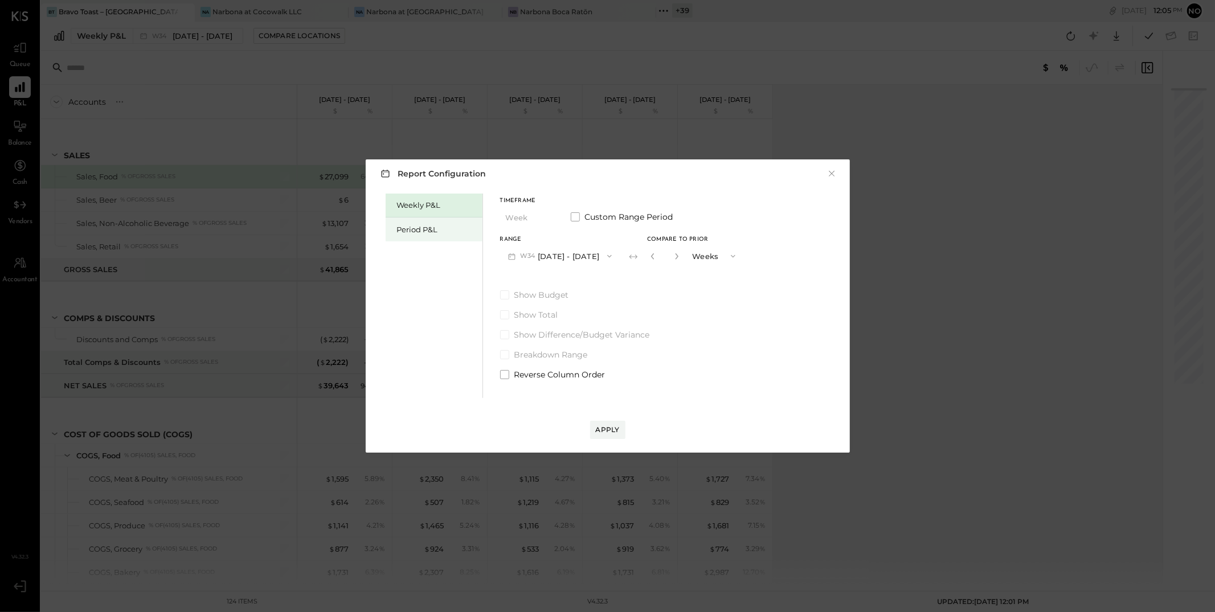
click at [437, 234] on div "Period P&L" at bounding box center [437, 229] width 80 height 11
click at [597, 257] on button "P09 Aug 25 - Sep 28, 2025" at bounding box center [559, 255] width 118 height 21
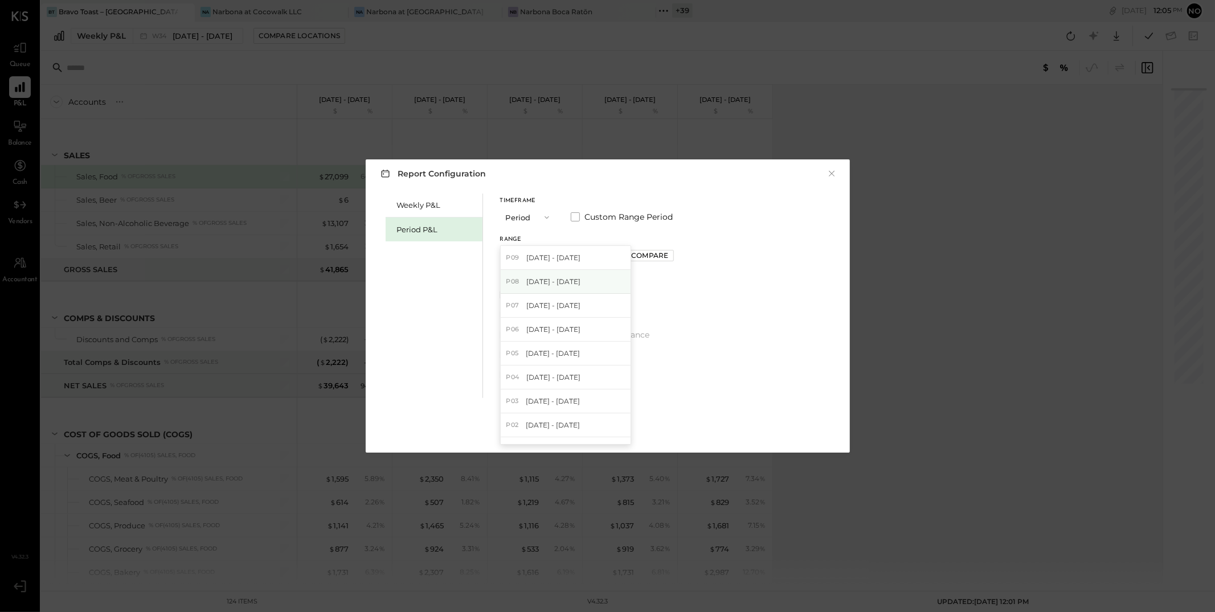
click at [580, 284] on span "Jul 28 - Aug 24, 2025" at bounding box center [553, 282] width 54 height 10
click at [608, 429] on div "Apply" at bounding box center [608, 430] width 24 height 10
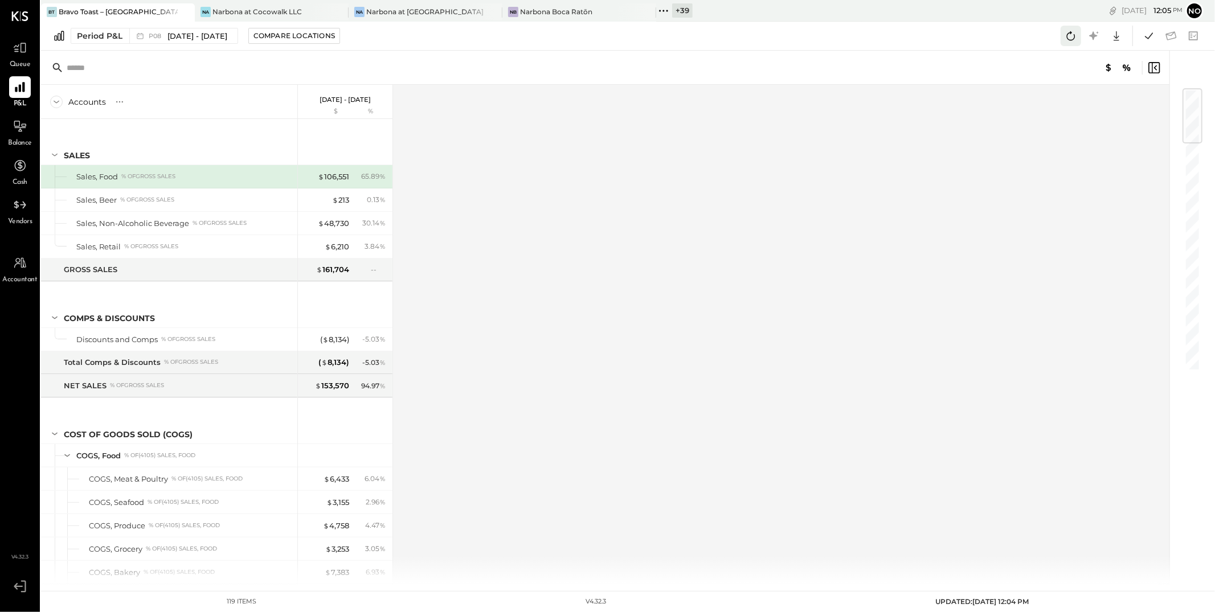
click at [1071, 34] on icon at bounding box center [1070, 35] width 15 height 15
